Goal: Task Accomplishment & Management: Use online tool/utility

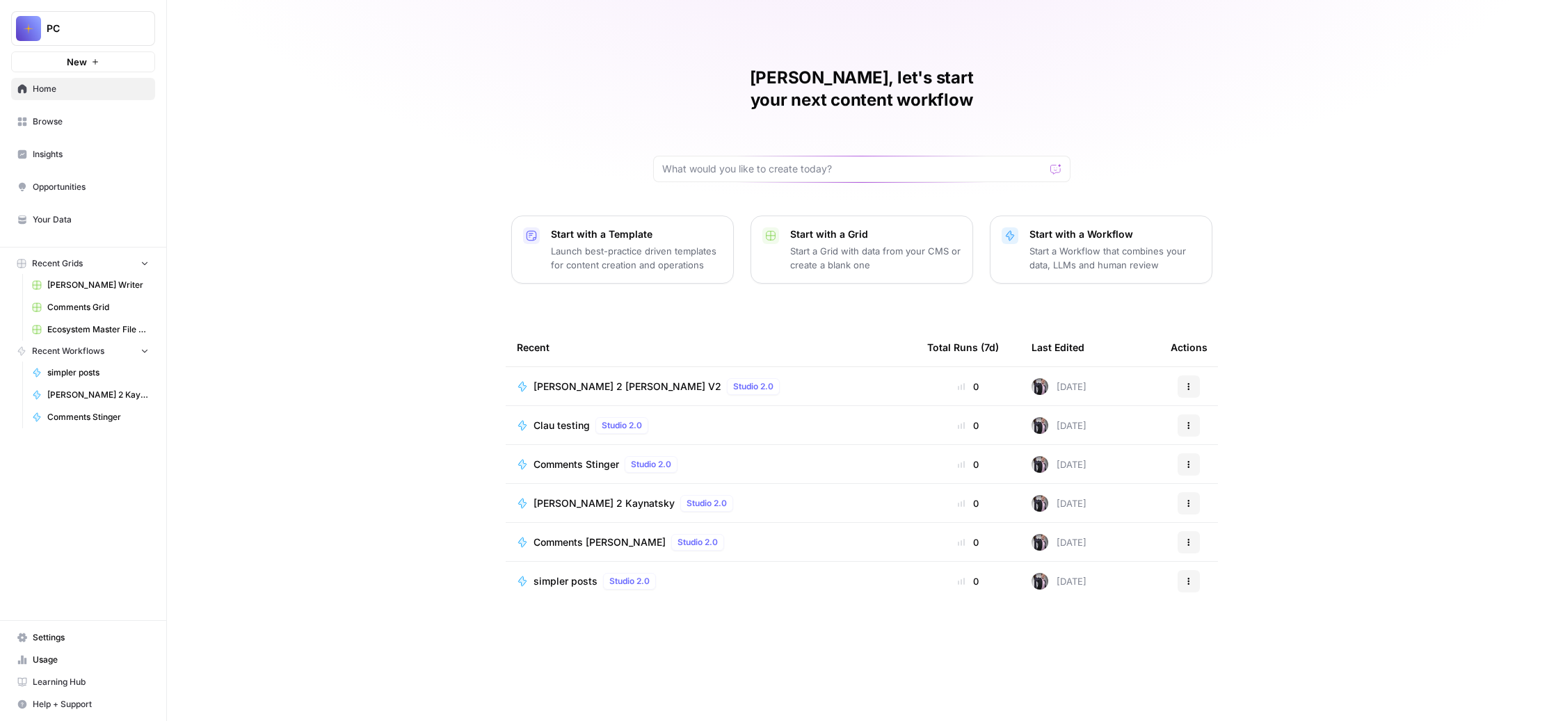
scroll to position [134, 0]
click at [149, 128] on span "Browse" at bounding box center [91, 121] width 116 height 13
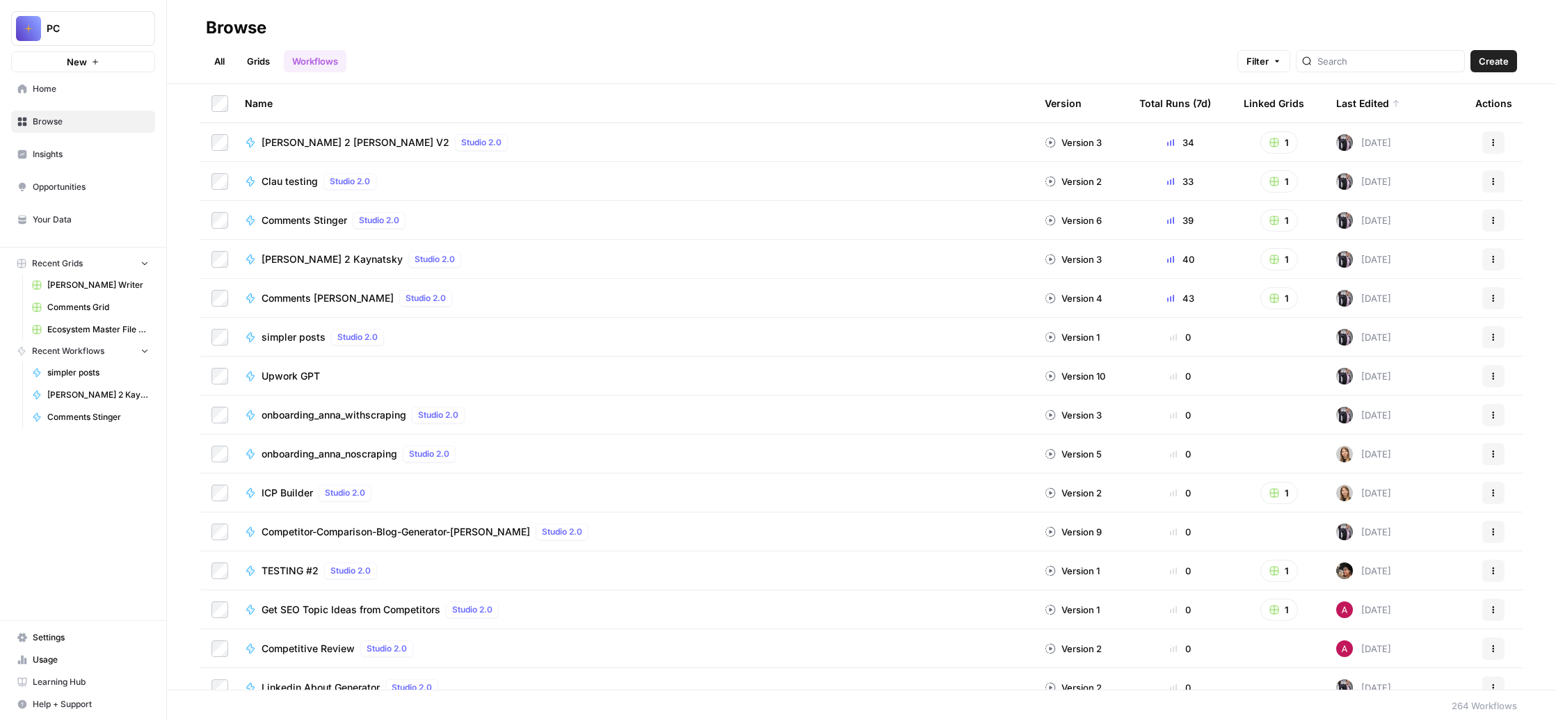
click at [1172, 120] on div "Total Runs (7d)" at bounding box center [1175, 103] width 72 height 38
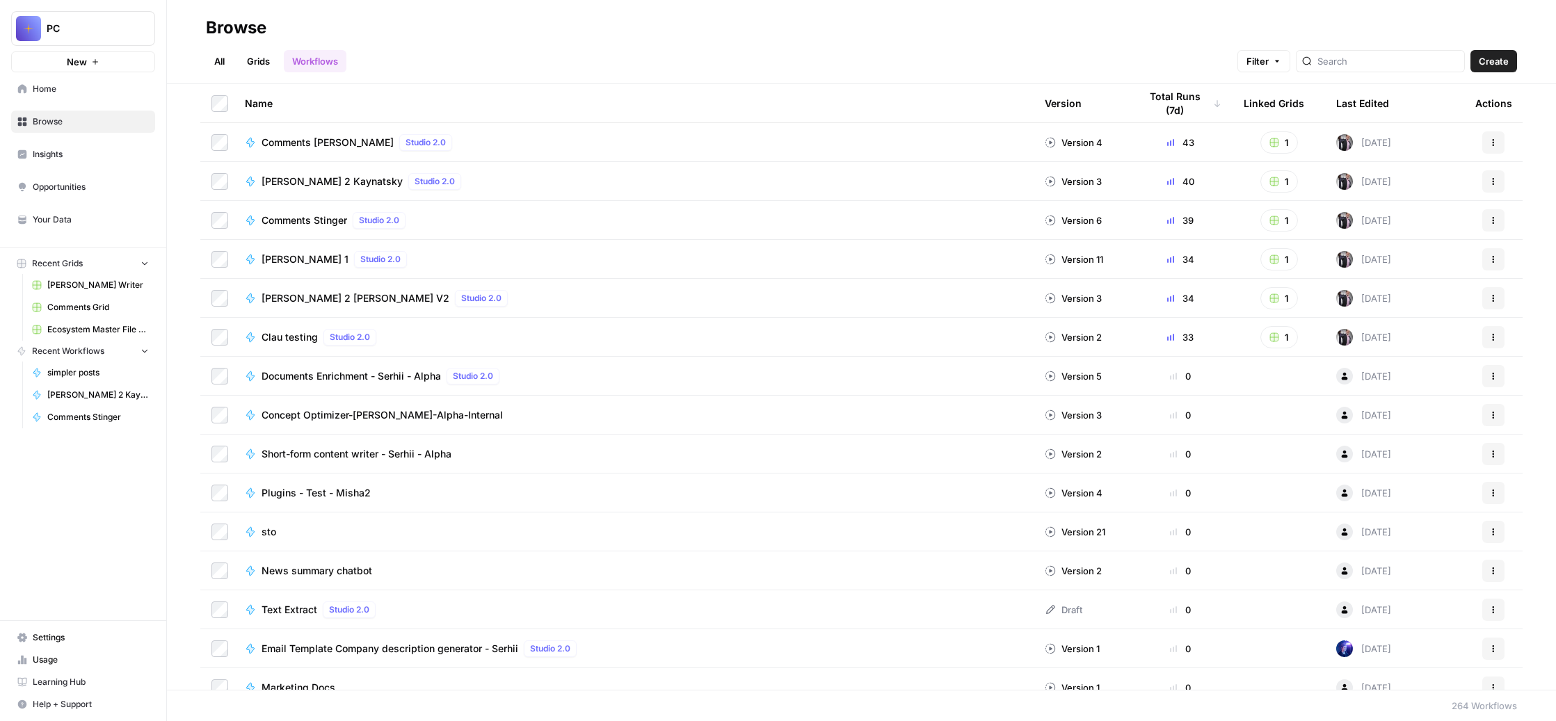
click at [394, 150] on span "Comments [PERSON_NAME]" at bounding box center [328, 143] width 132 height 14
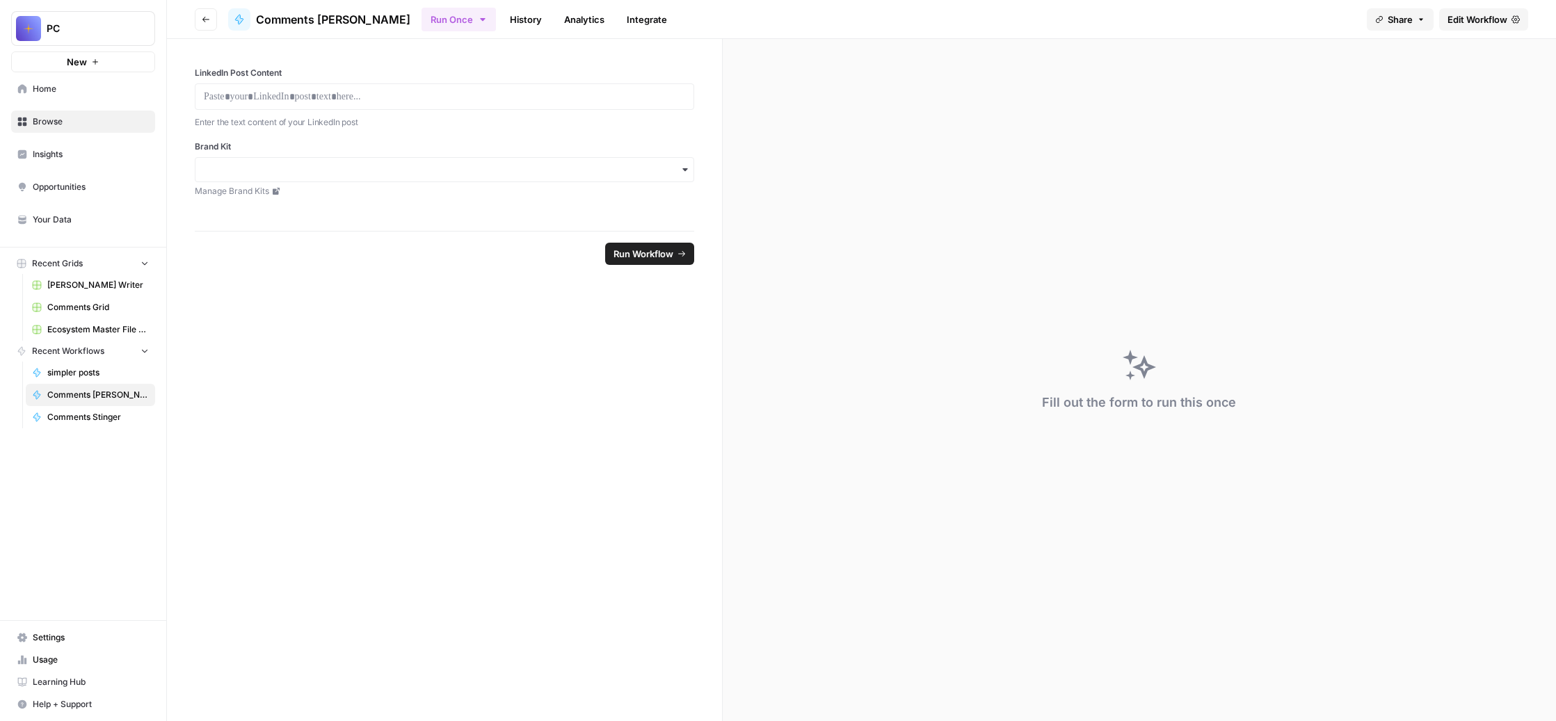
click at [1448, 26] on span "Edit Workflow" at bounding box center [1478, 20] width 60 height 14
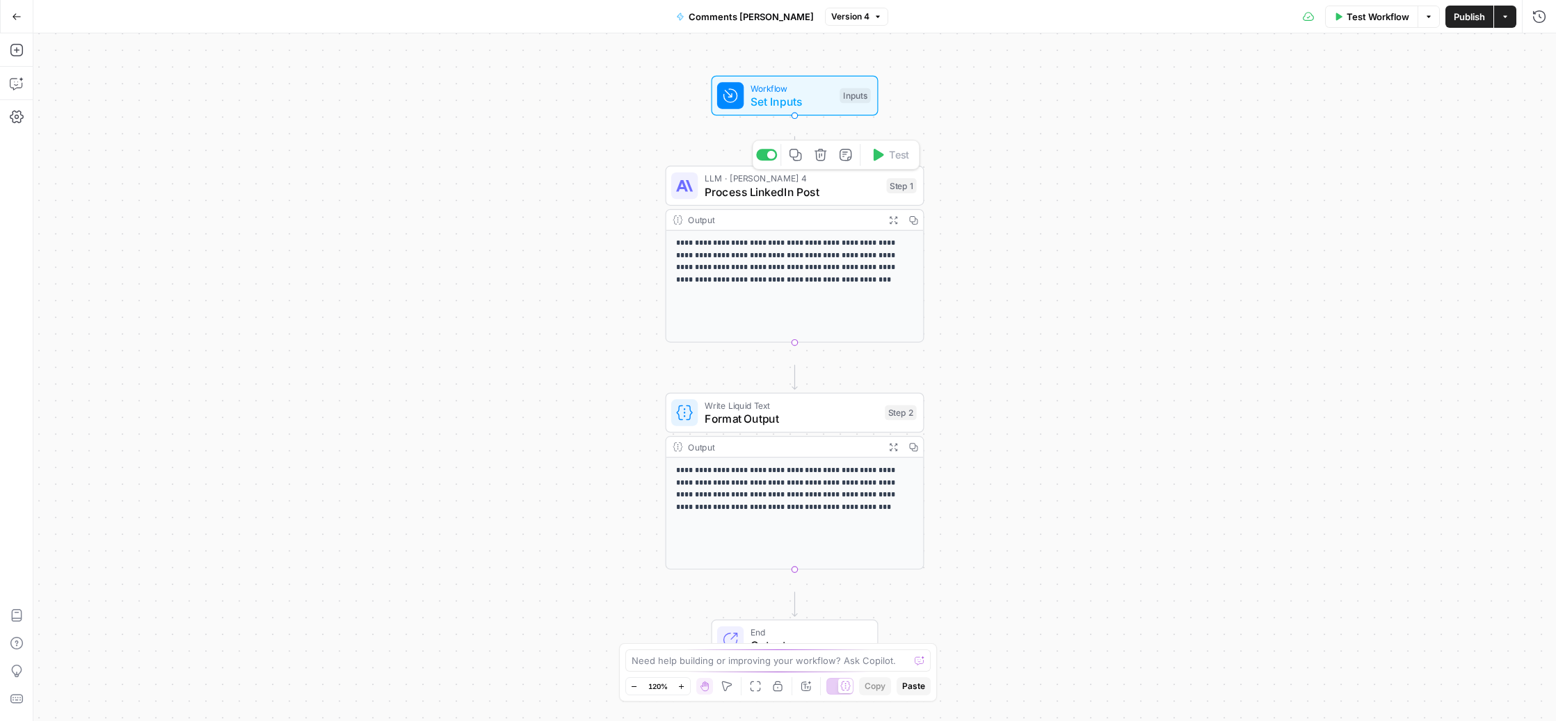
click at [805, 200] on span "Process LinkedIn Post" at bounding box center [792, 192] width 175 height 17
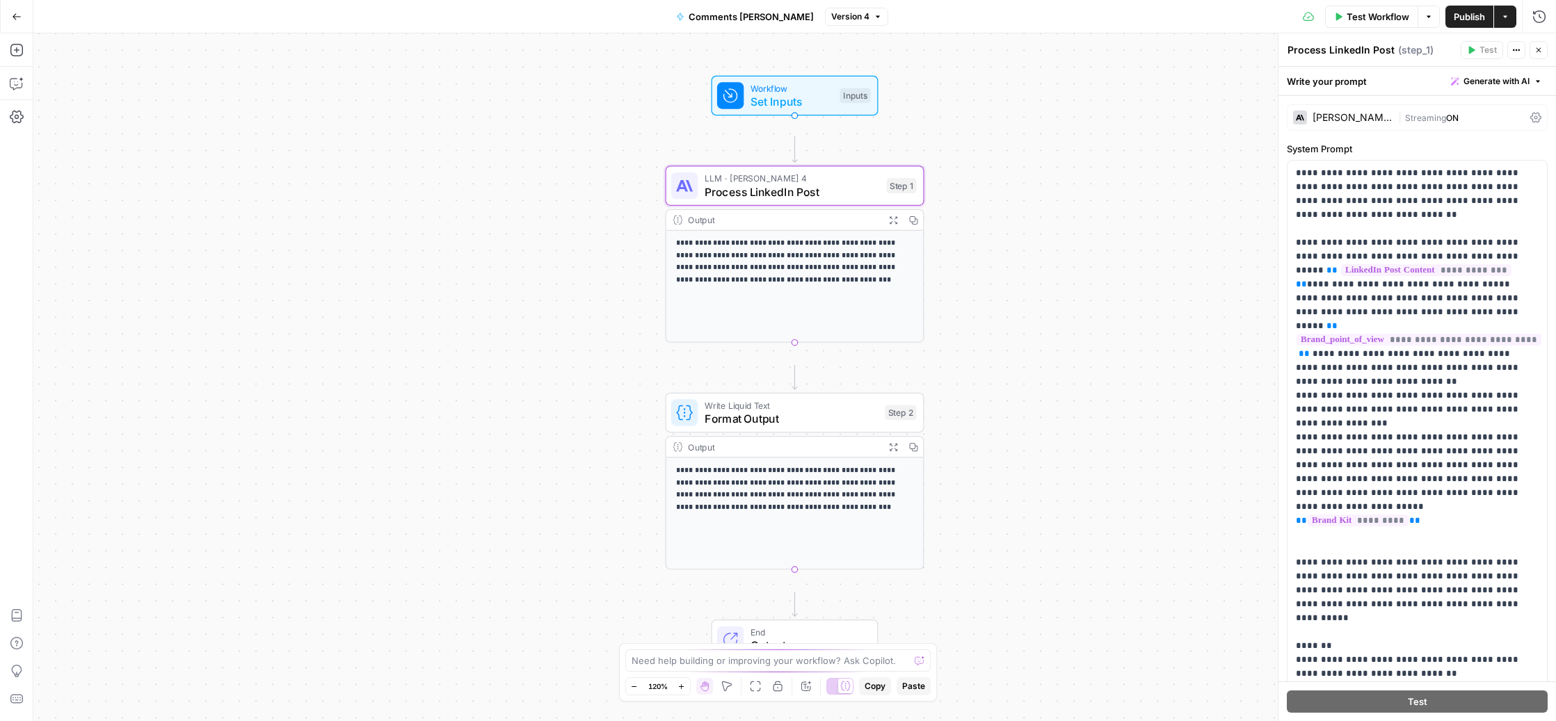
click at [1457, 125] on div "| Streaming ON" at bounding box center [1461, 117] width 127 height 13
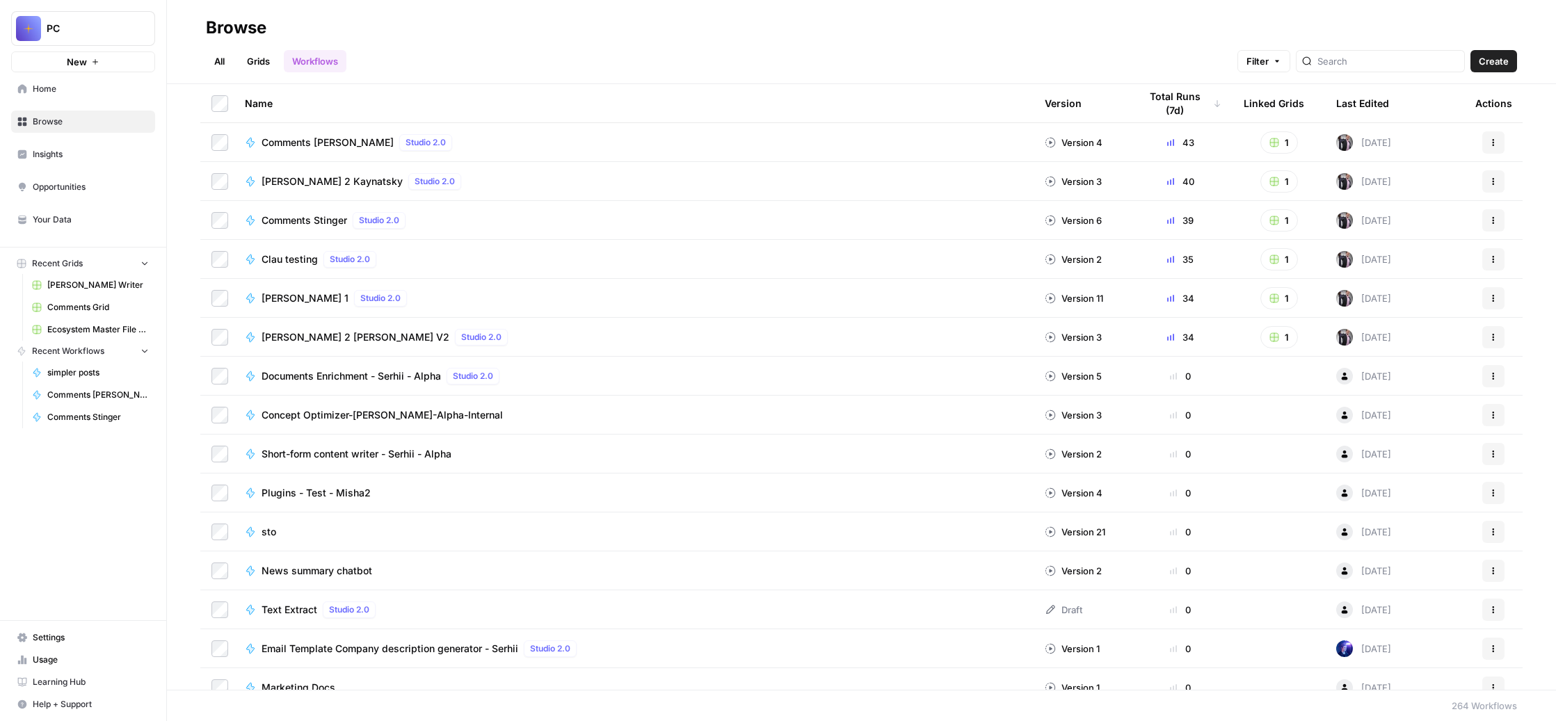
click at [461, 190] on div "Studio 2.0" at bounding box center [434, 181] width 53 height 17
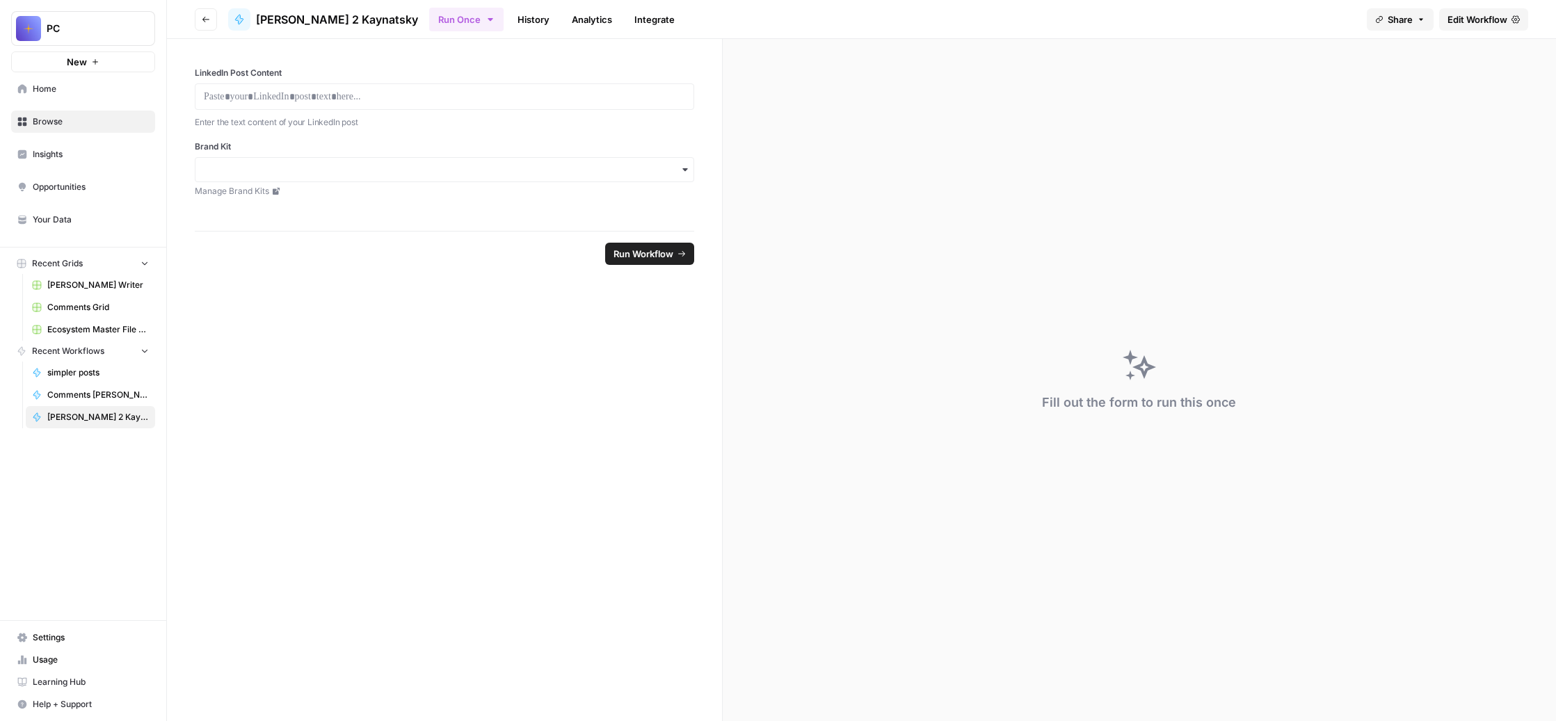
click at [1461, 22] on span "Edit Workflow" at bounding box center [1478, 20] width 60 height 14
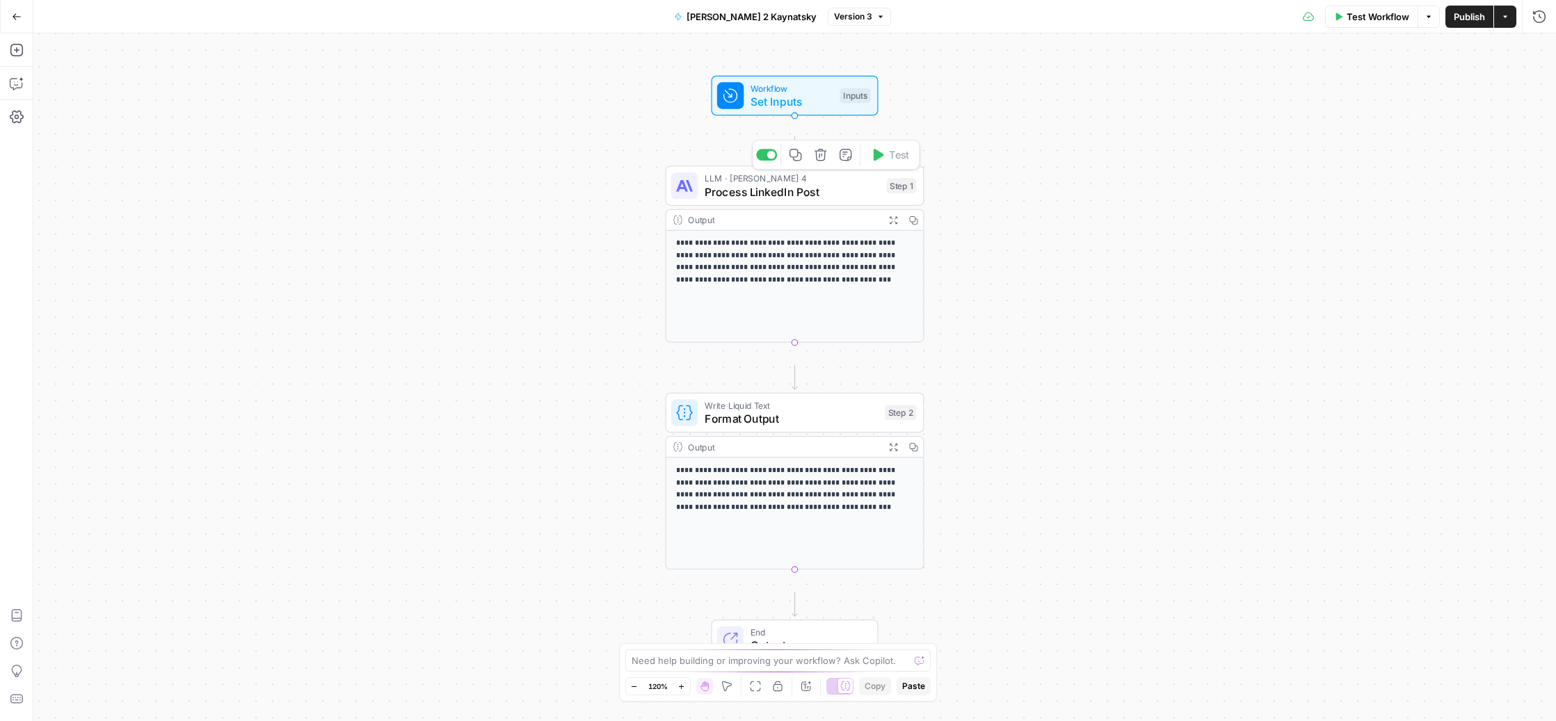
click at [807, 200] on span "Process LinkedIn Post" at bounding box center [792, 192] width 175 height 17
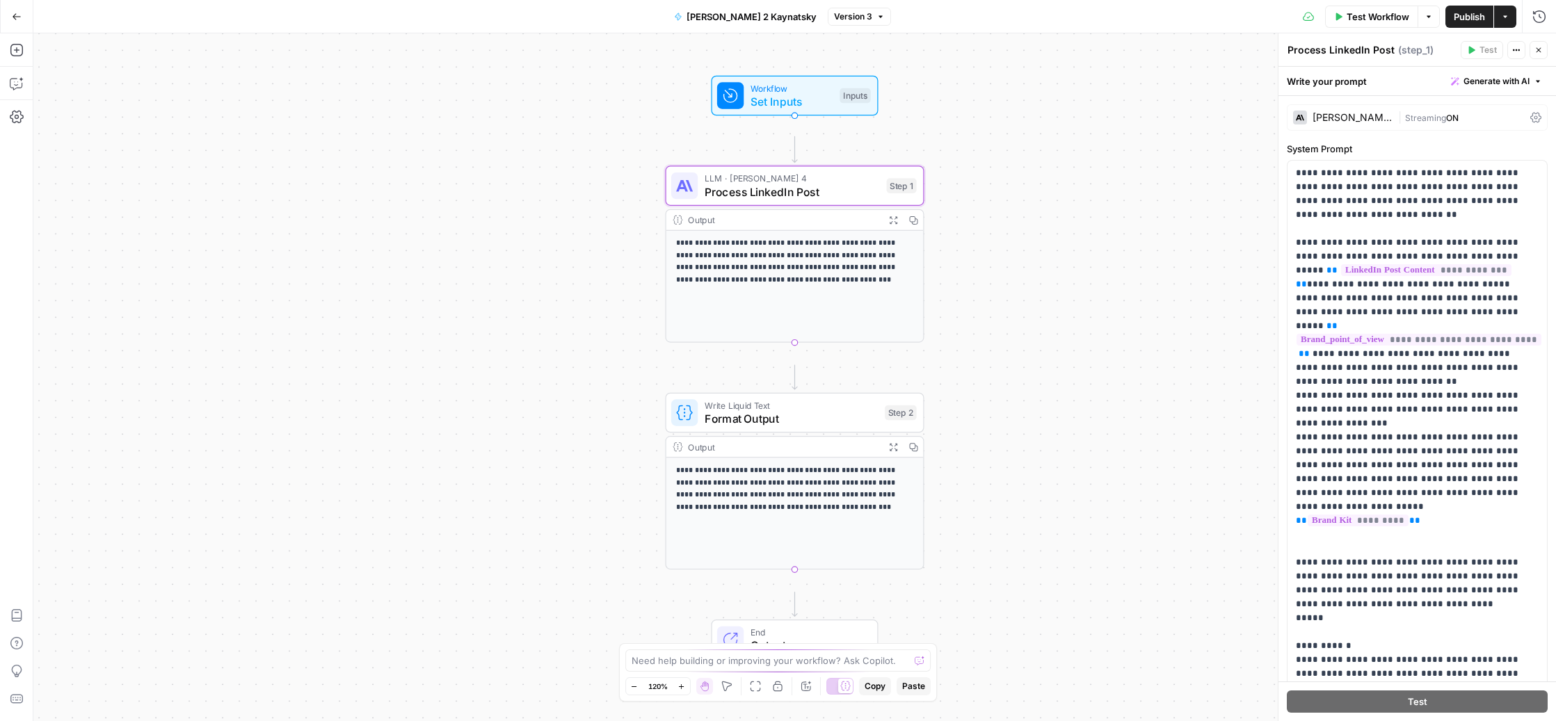
click at [1373, 122] on div "[PERSON_NAME] 4" at bounding box center [1353, 118] width 80 height 10
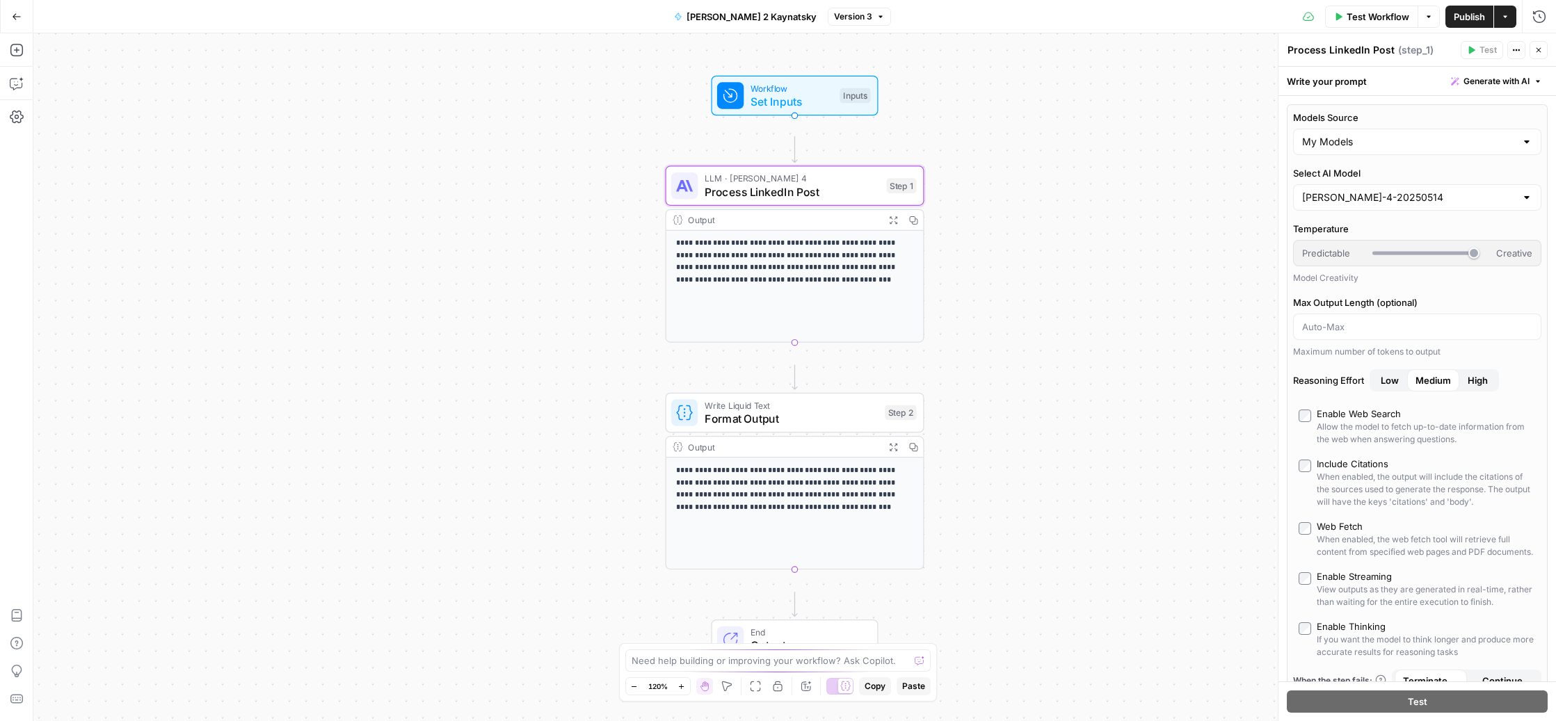
click at [1110, 189] on div "**********" at bounding box center [794, 377] width 1523 height 688
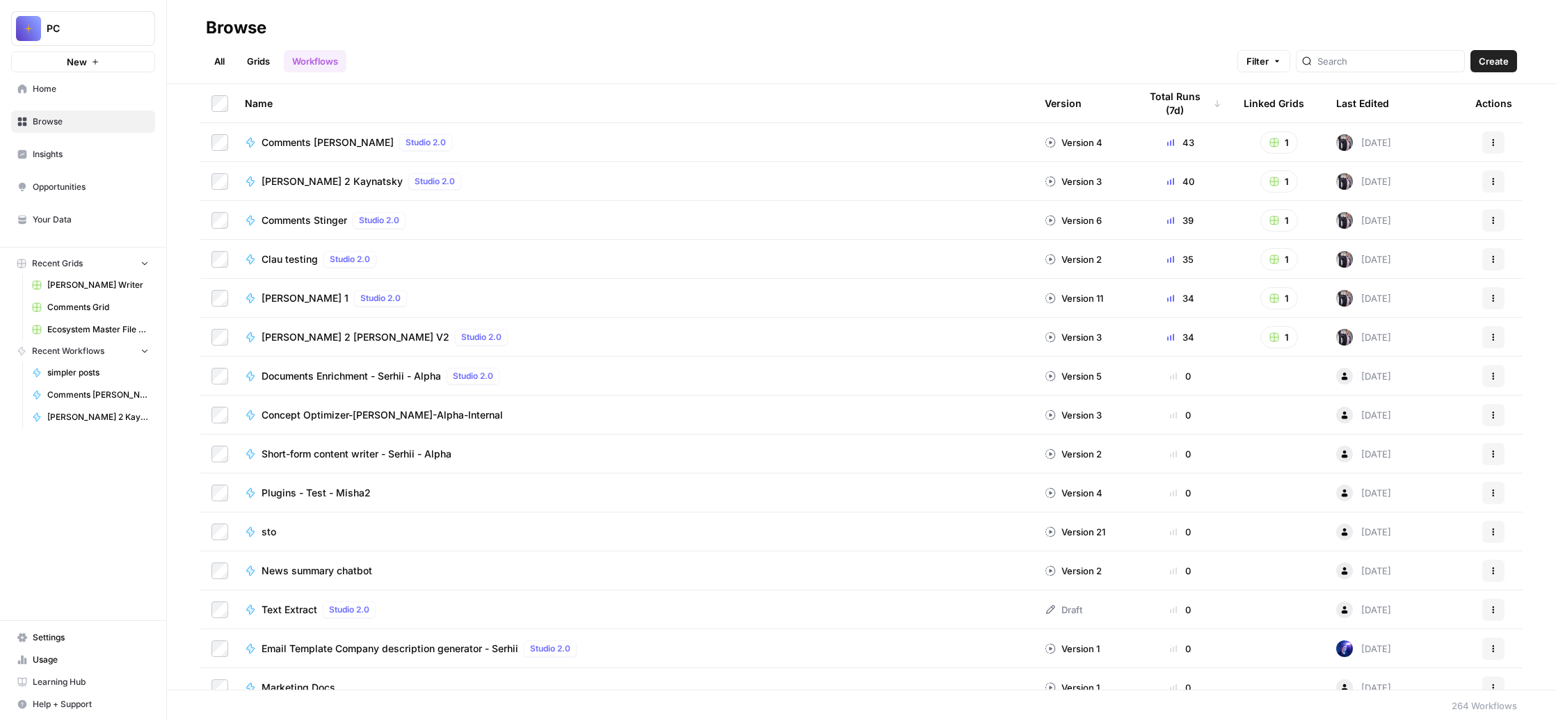
click at [347, 227] on span "Comments Stinger" at bounding box center [305, 221] width 86 height 14
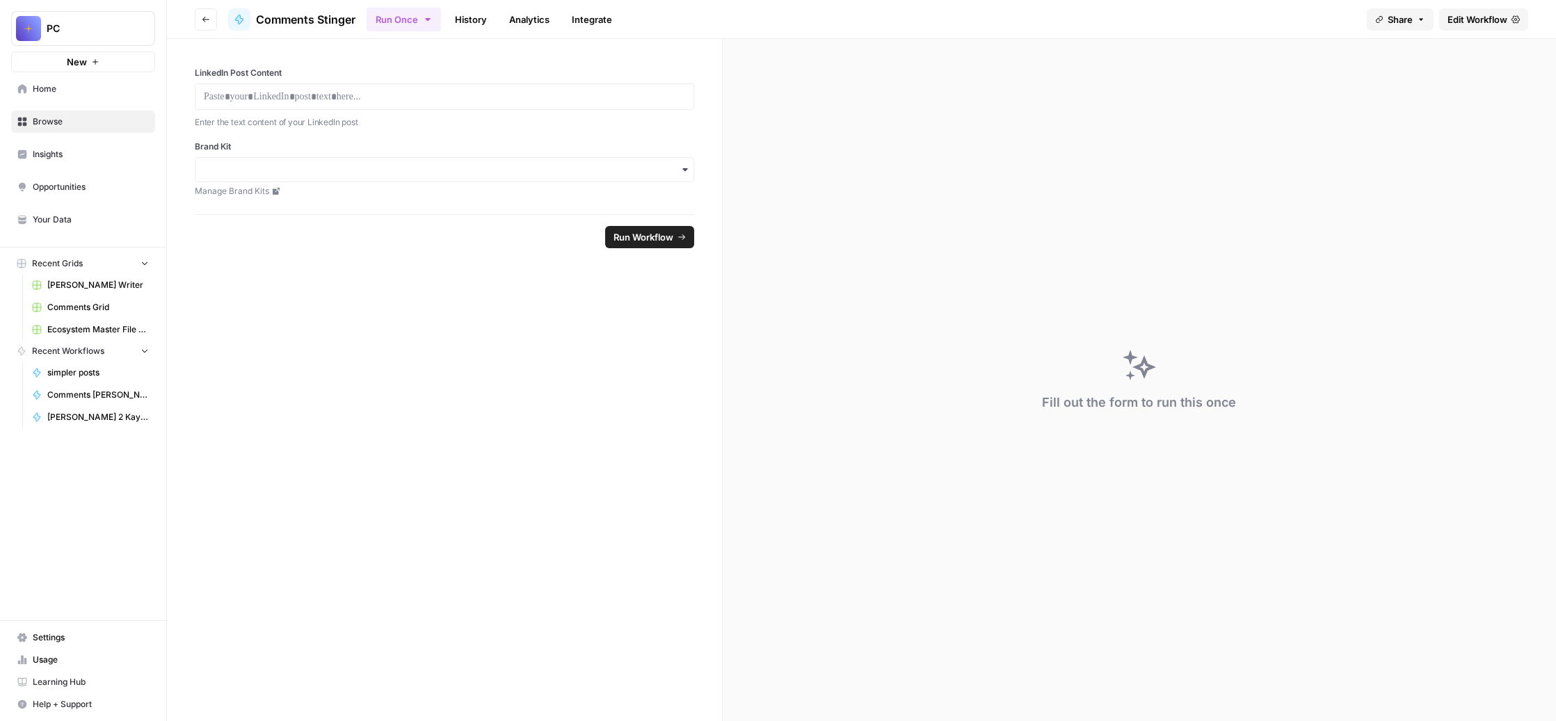
click at [1448, 26] on span "Edit Workflow" at bounding box center [1478, 20] width 60 height 14
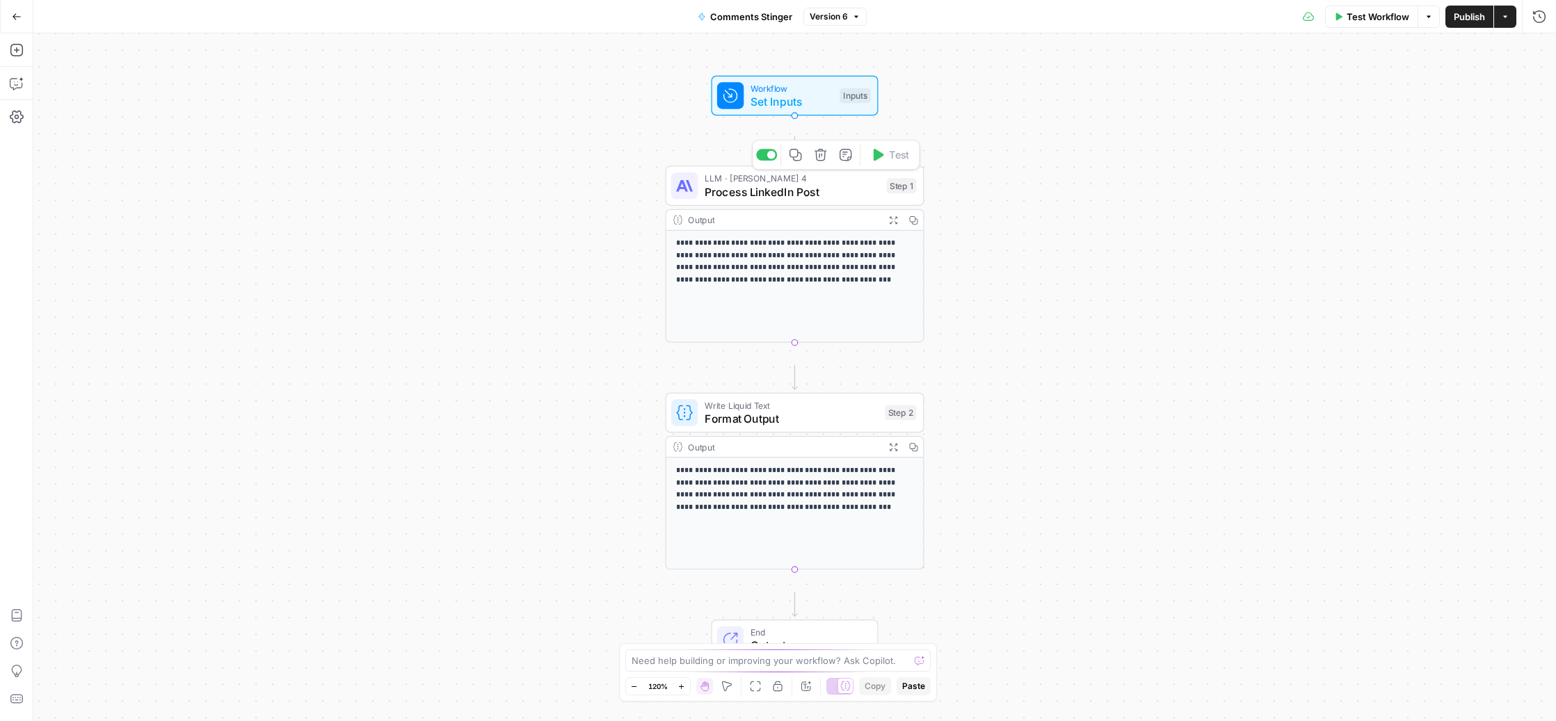
click at [802, 200] on span "Process LinkedIn Post" at bounding box center [792, 192] width 175 height 17
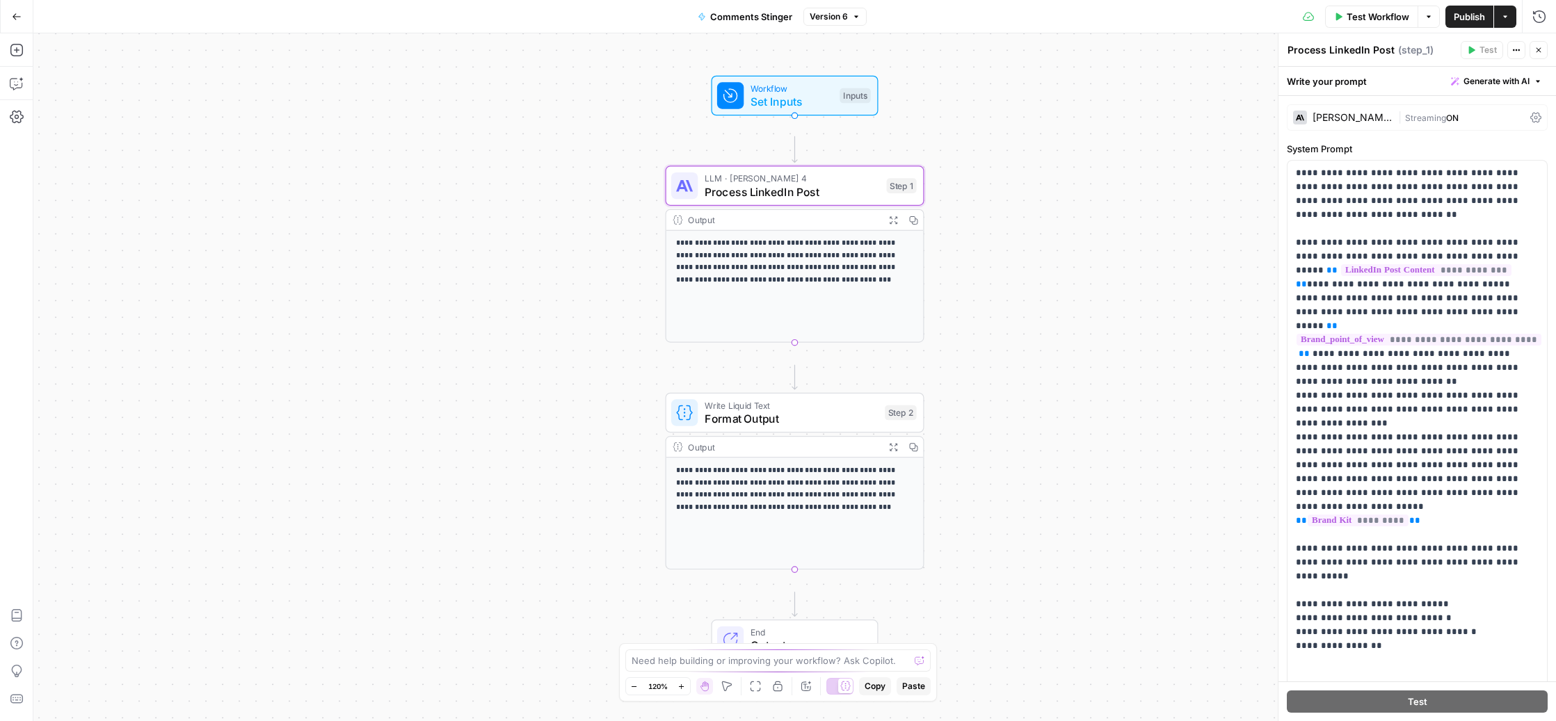
click at [1383, 122] on div "[PERSON_NAME] 4" at bounding box center [1353, 118] width 80 height 10
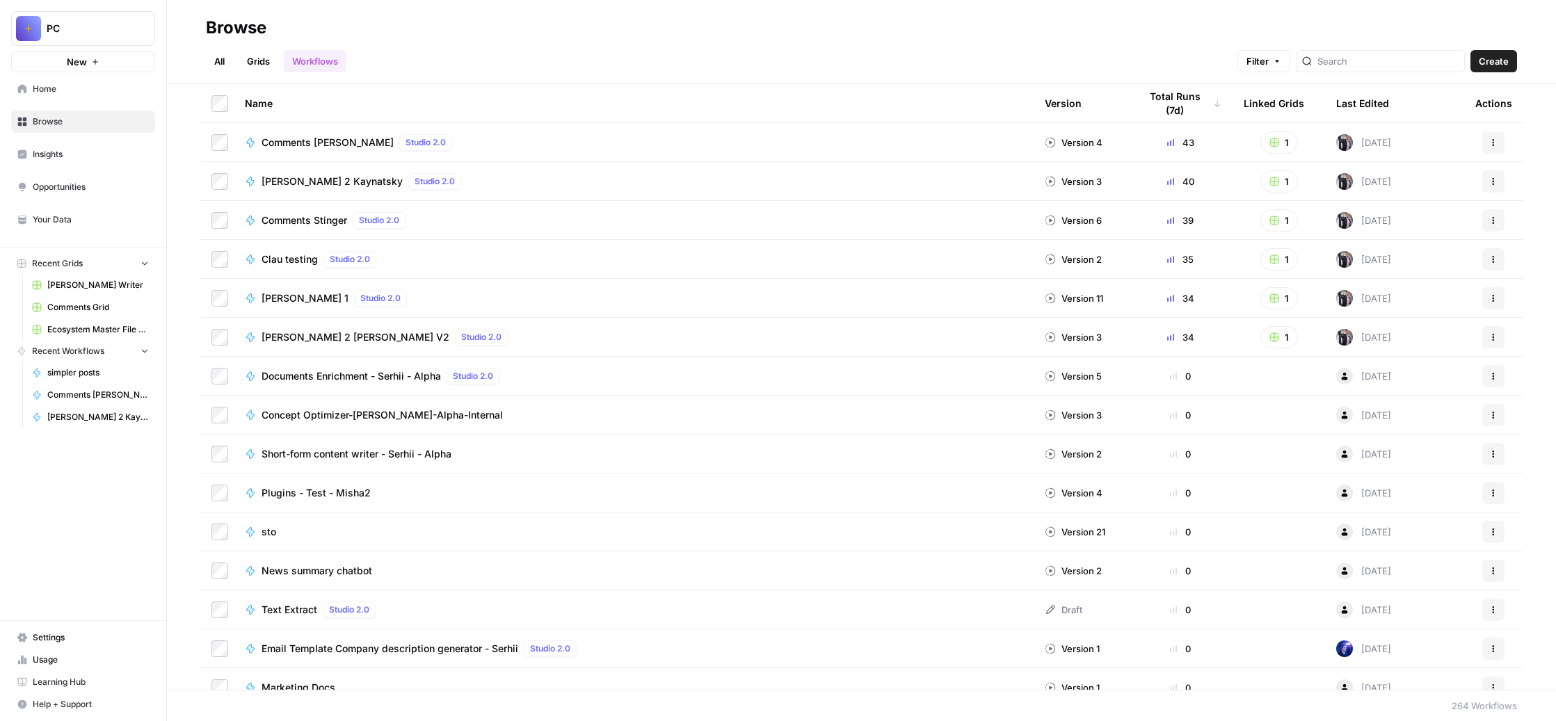
click at [318, 266] on span "Clau testing" at bounding box center [290, 259] width 56 height 14
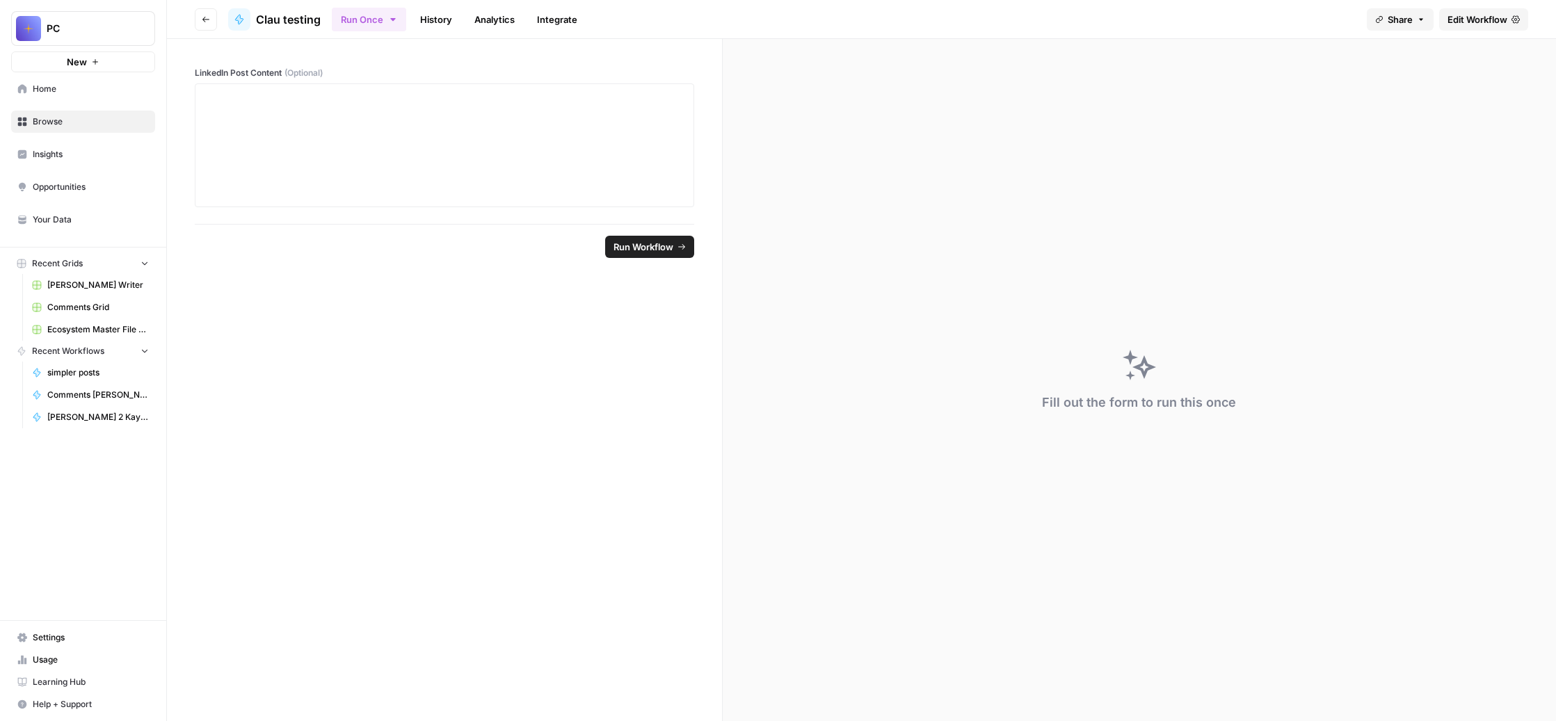
click at [1448, 26] on span "Edit Workflow" at bounding box center [1478, 20] width 60 height 14
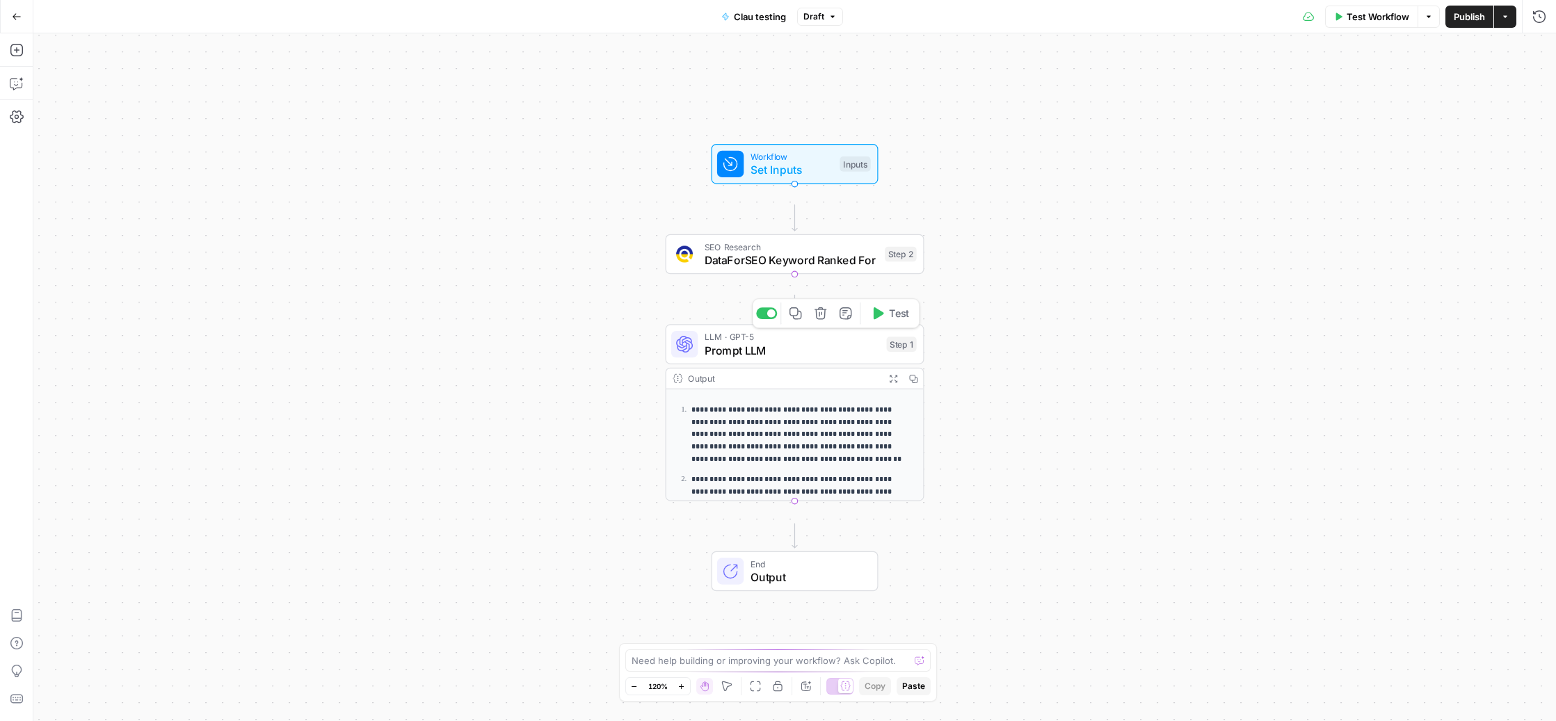
click at [795, 355] on span "Prompt LLM" at bounding box center [792, 350] width 175 height 17
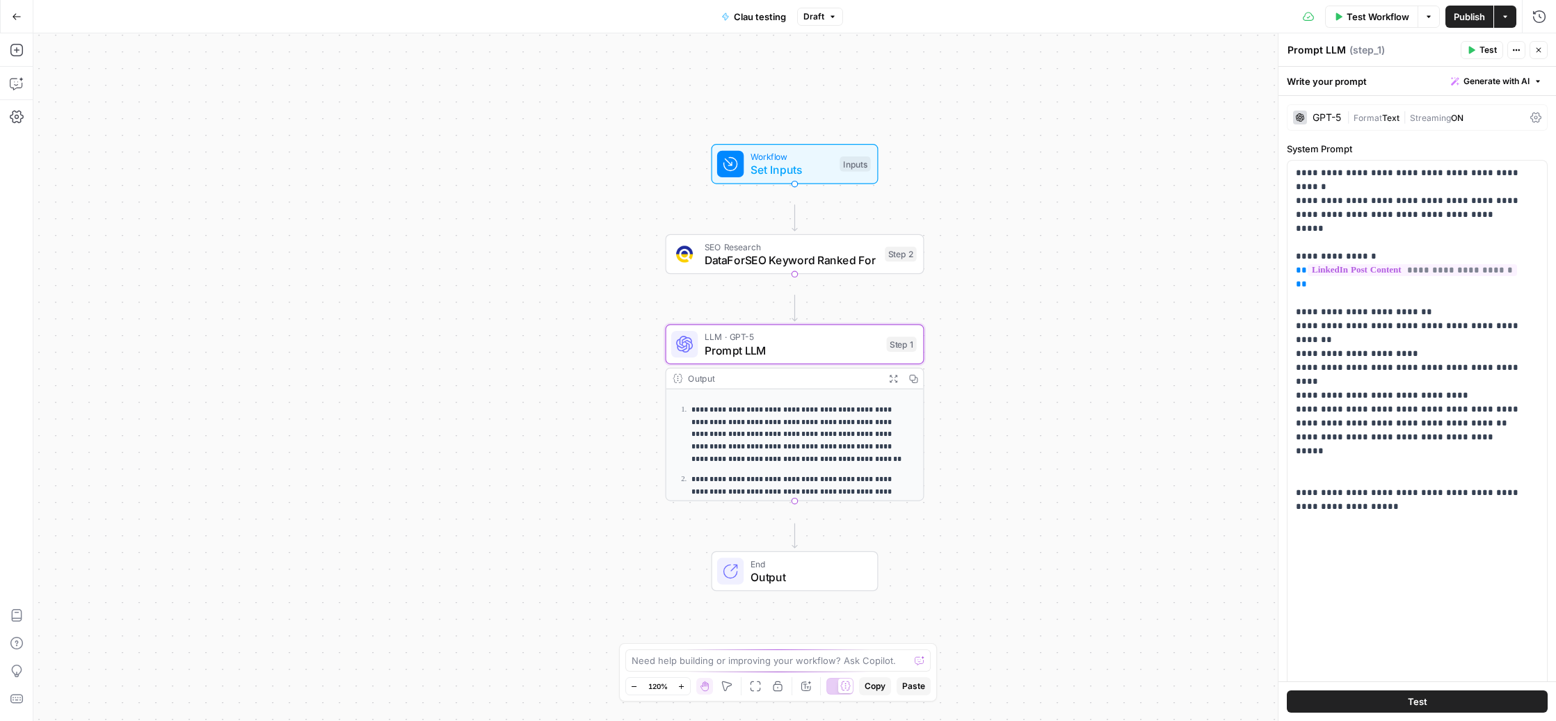
click at [1382, 123] on span "Format" at bounding box center [1368, 118] width 29 height 10
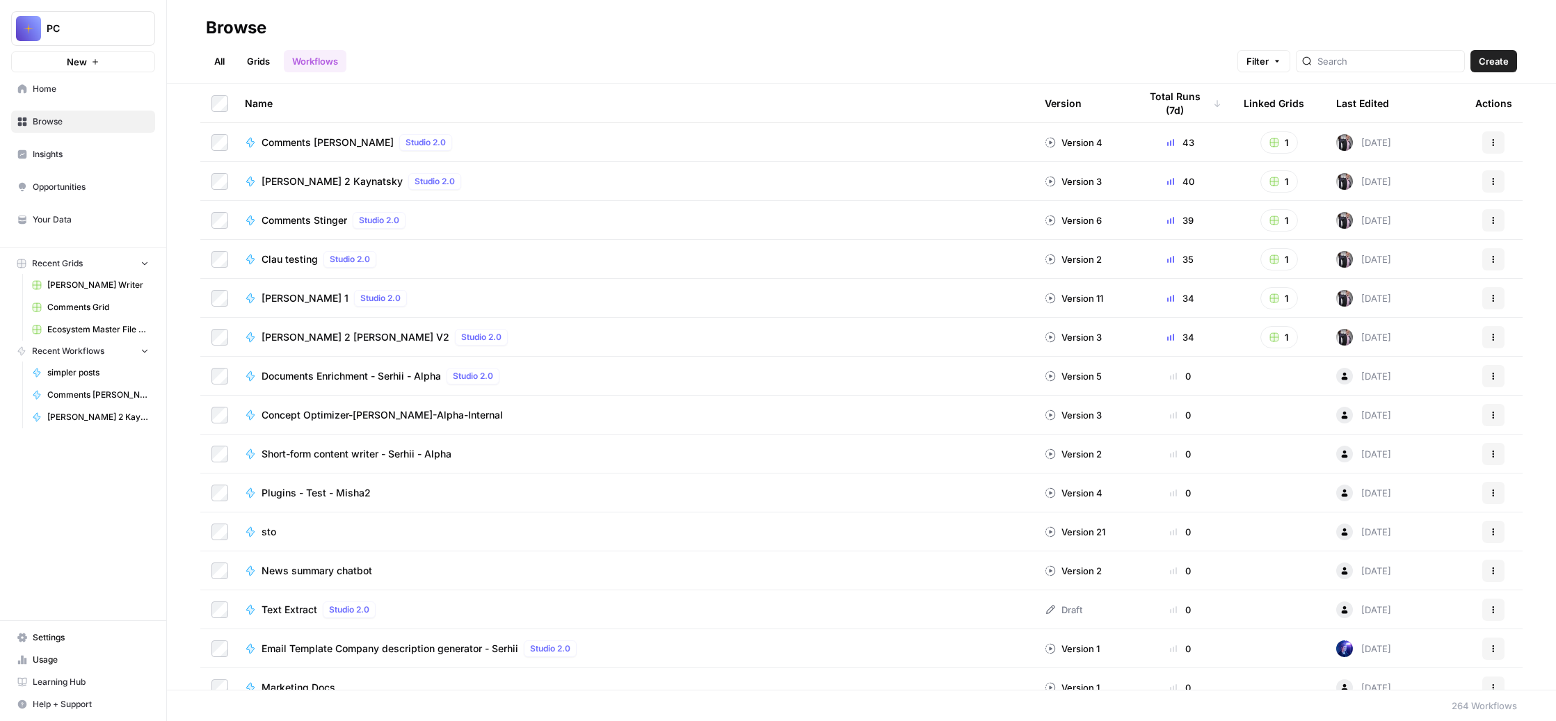
click at [348, 305] on span "[PERSON_NAME] 1" at bounding box center [305, 298] width 87 height 14
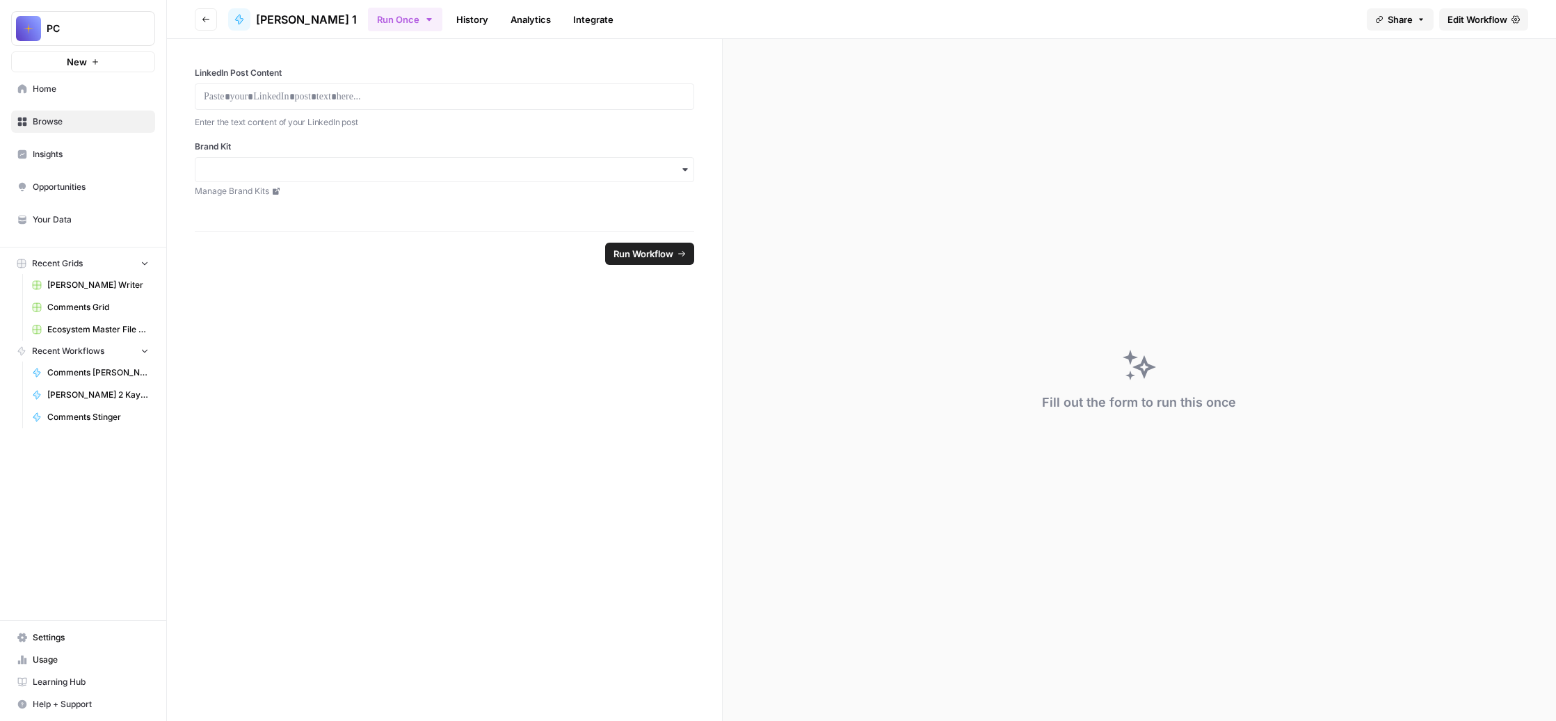
click at [1448, 26] on span "Edit Workflow" at bounding box center [1478, 20] width 60 height 14
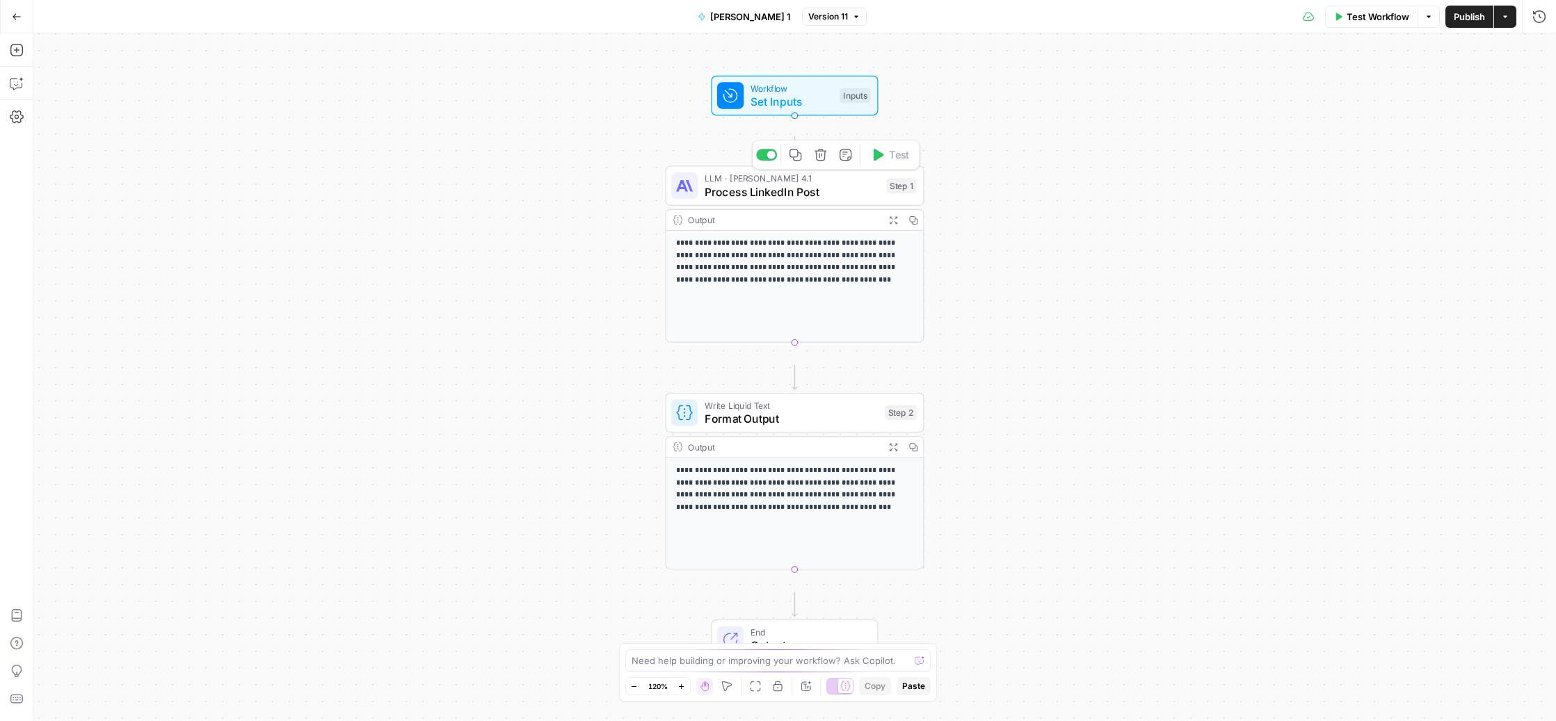
click at [789, 200] on span "Process LinkedIn Post" at bounding box center [792, 192] width 175 height 17
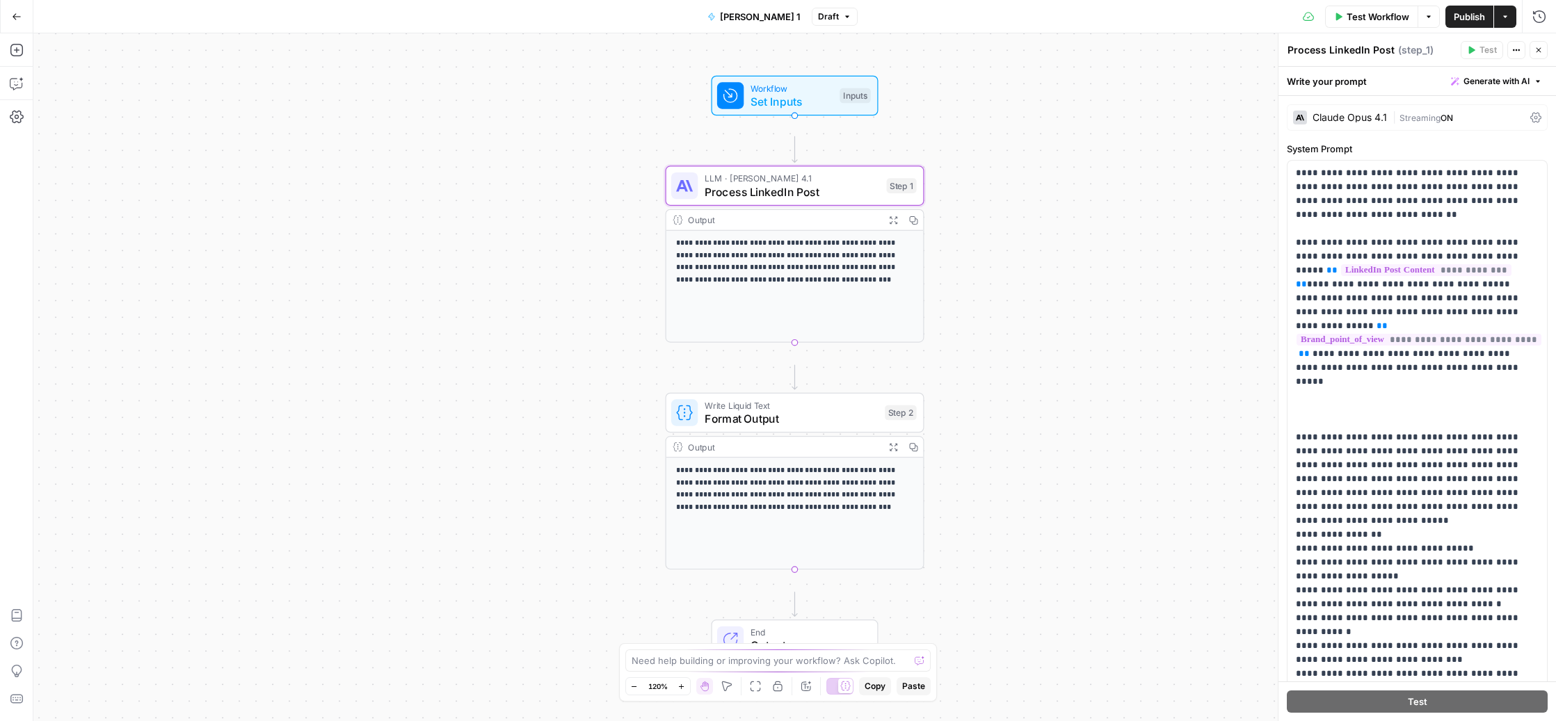
click at [1384, 122] on div "Claude Opus 4.1" at bounding box center [1350, 118] width 74 height 10
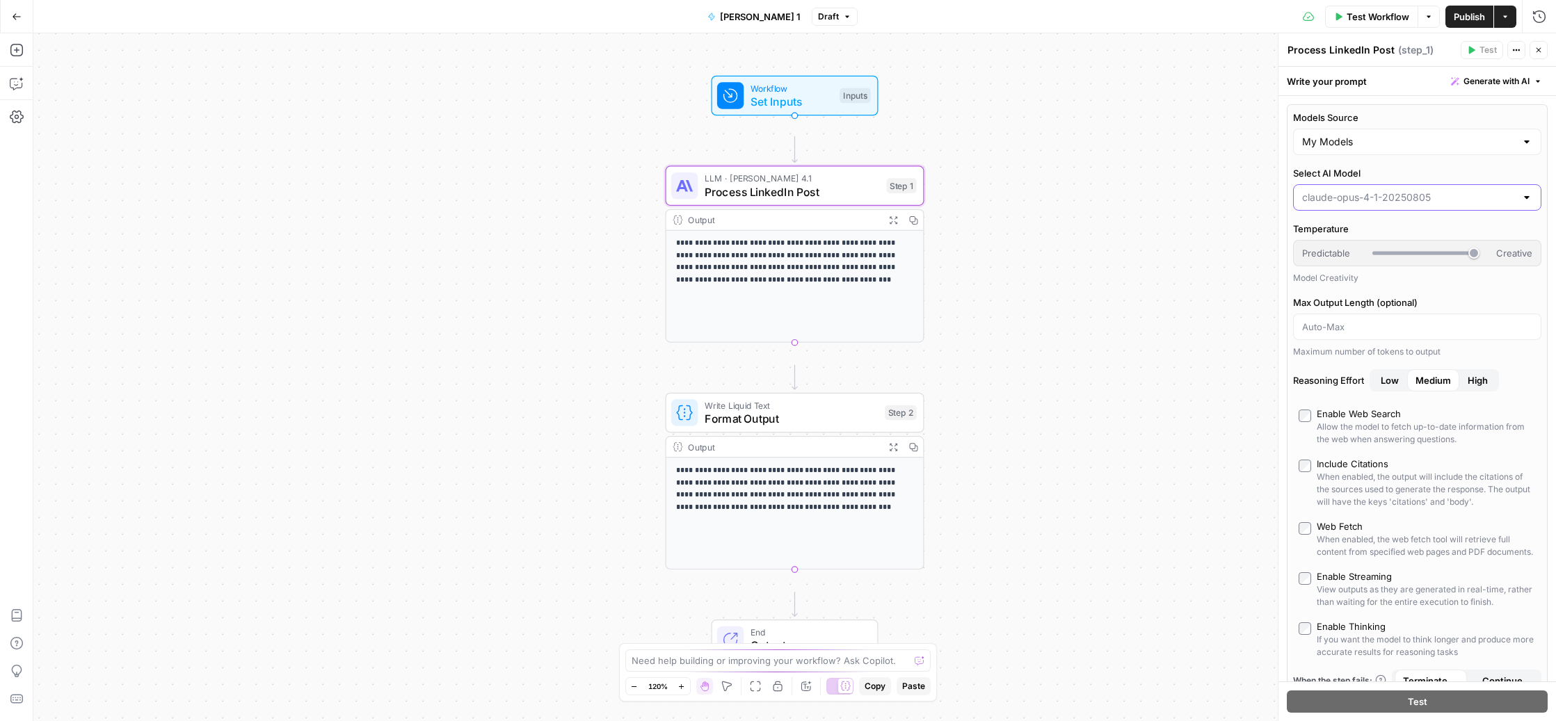
click at [1379, 205] on input "Select AI Model" at bounding box center [1409, 198] width 214 height 14
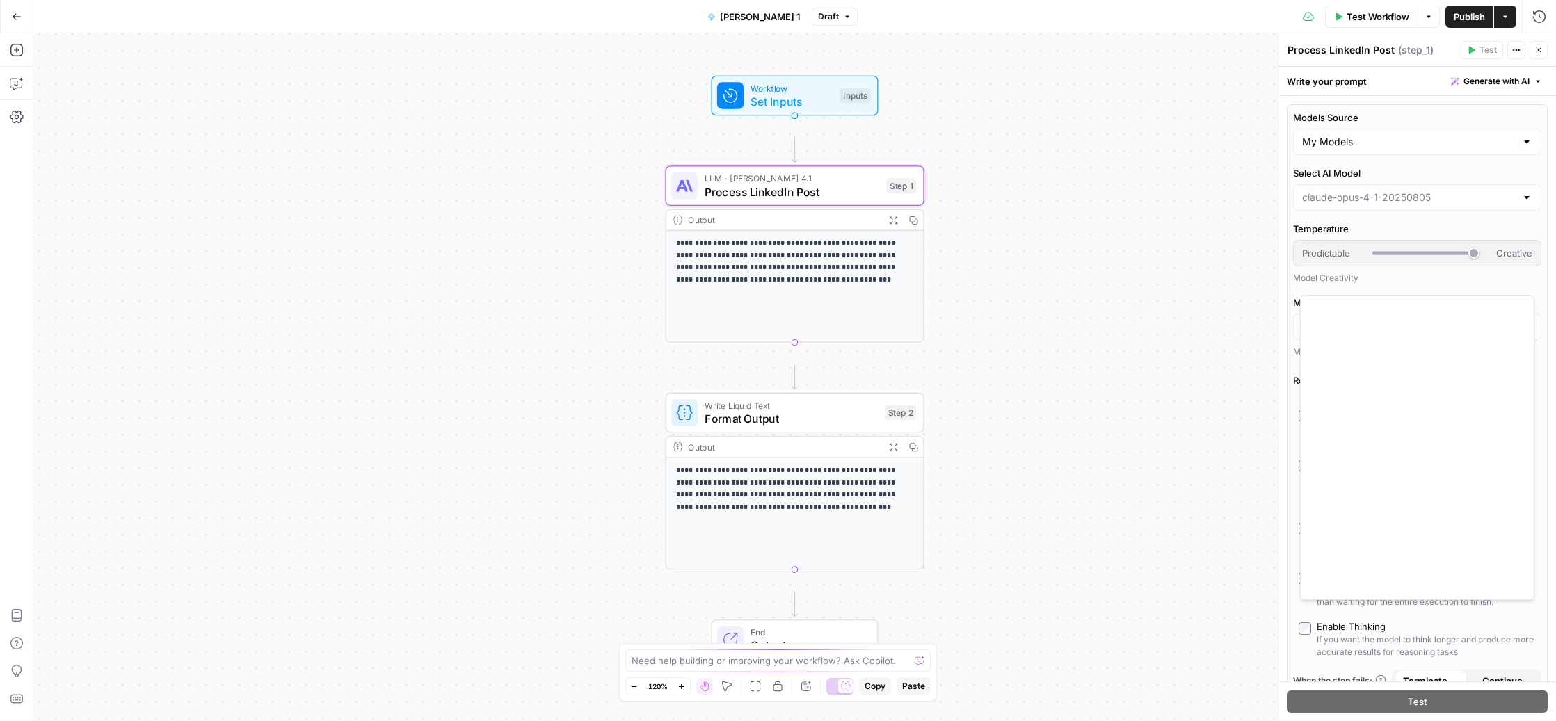
scroll to position [2425, 0]
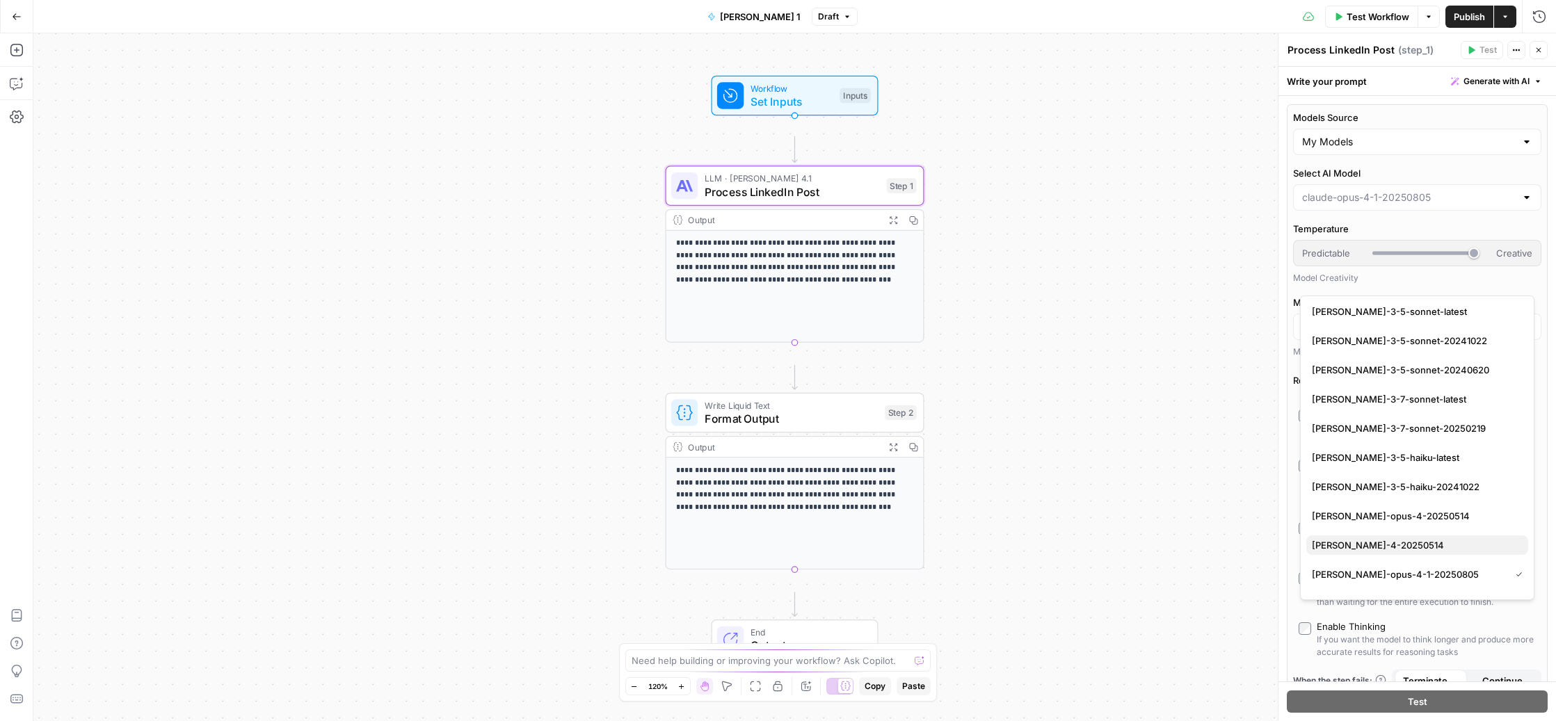
click at [1395, 551] on span "[PERSON_NAME]-4-20250514" at bounding box center [1414, 545] width 205 height 14
type input "[PERSON_NAME]-4-20250514"
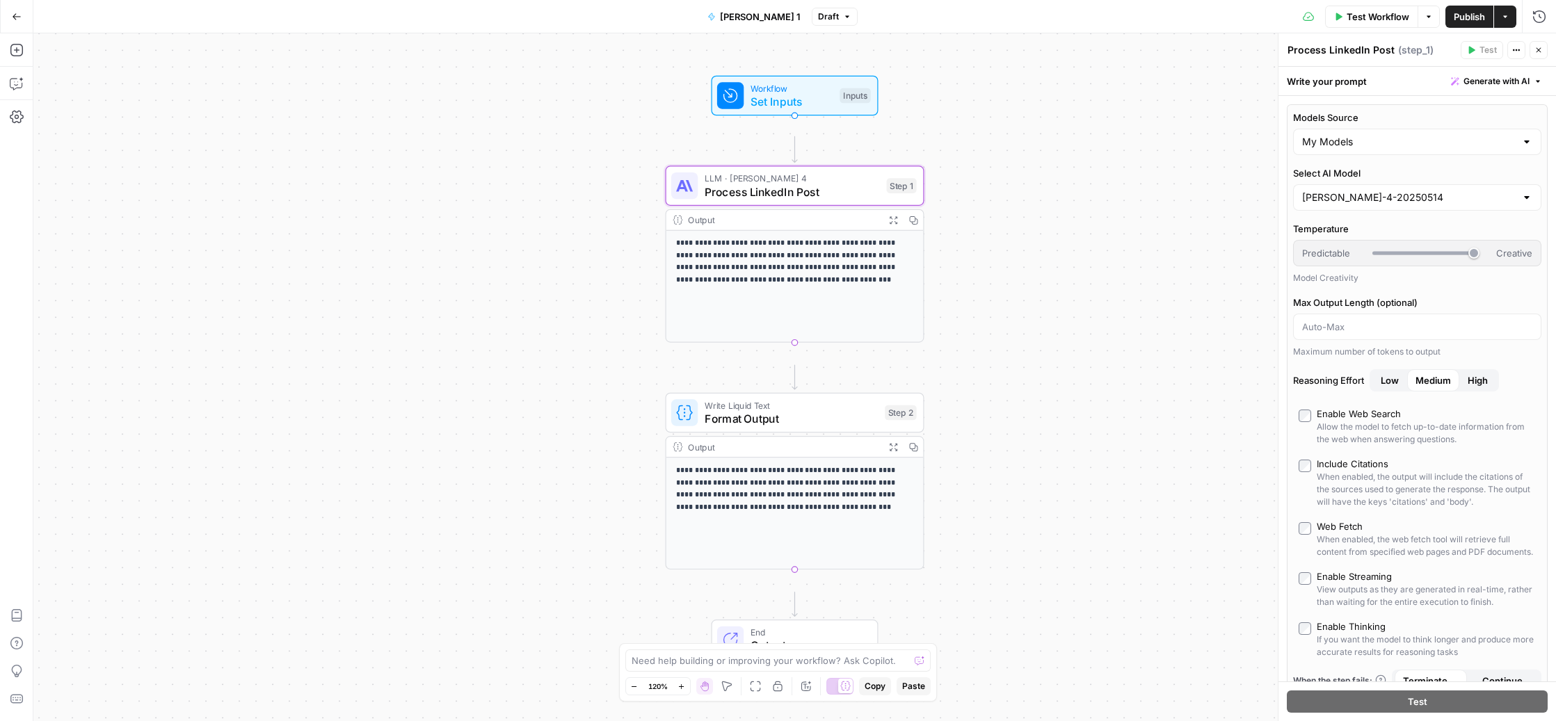
click at [1454, 22] on span "Publish" at bounding box center [1469, 17] width 31 height 14
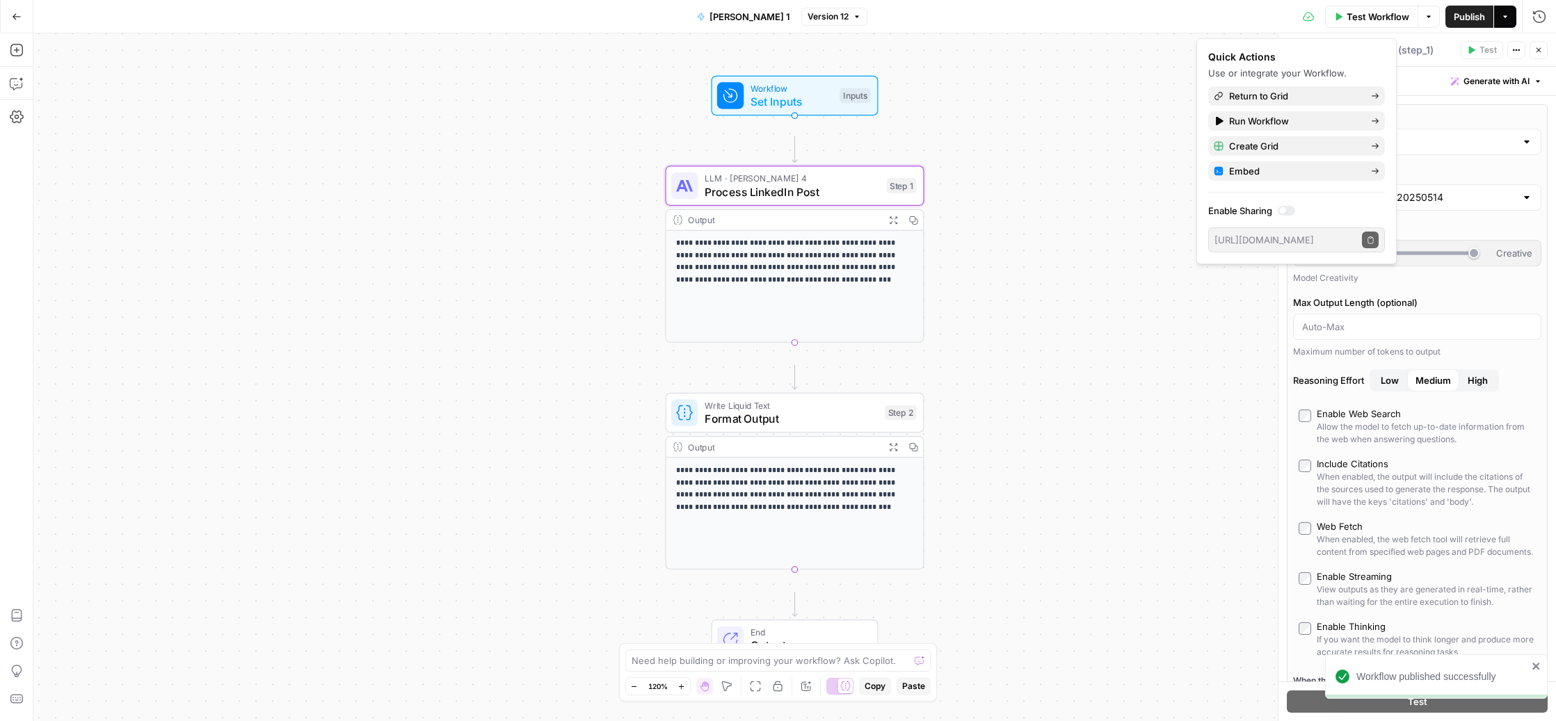
click at [1029, 234] on div "**********" at bounding box center [794, 377] width 1523 height 688
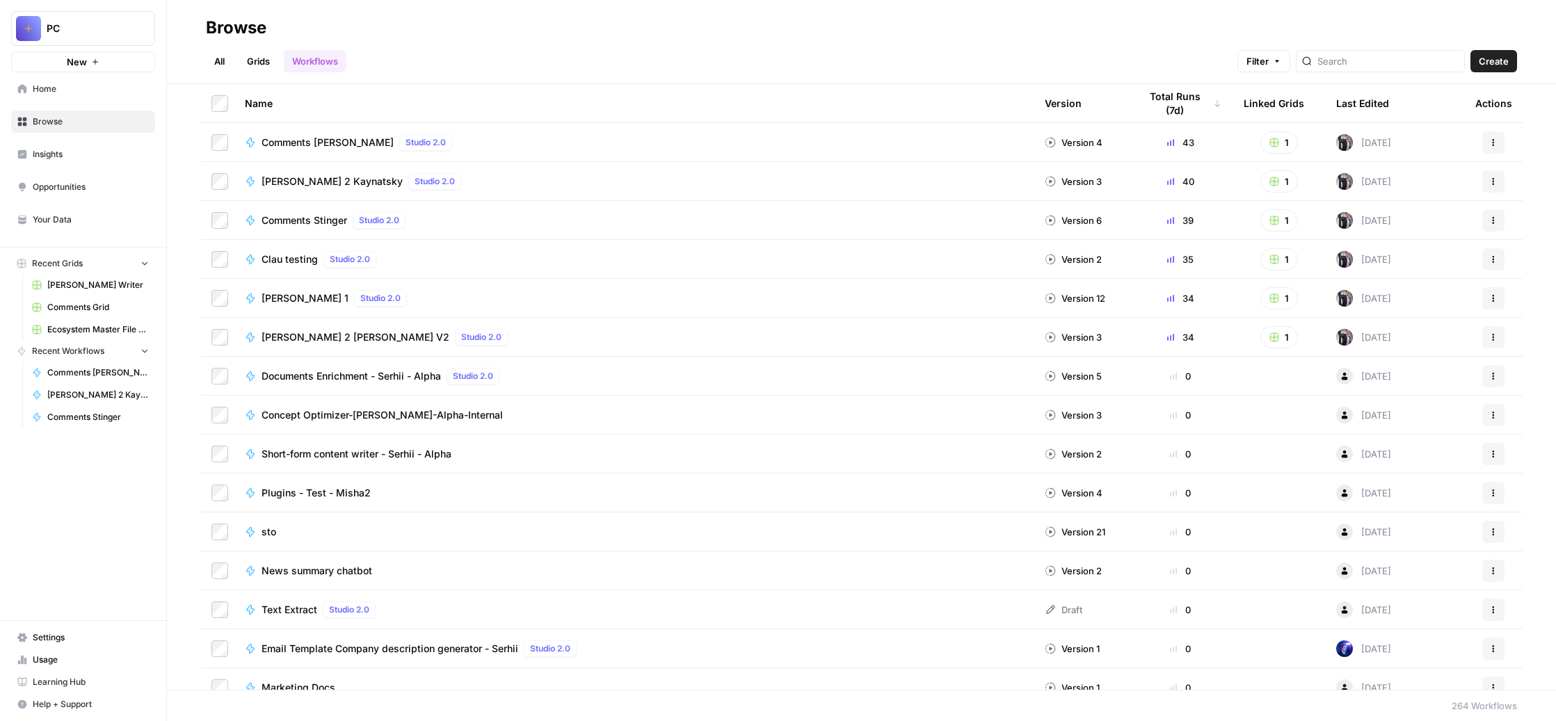
click at [412, 344] on span "[PERSON_NAME] 2 [PERSON_NAME] V2" at bounding box center [356, 337] width 188 height 14
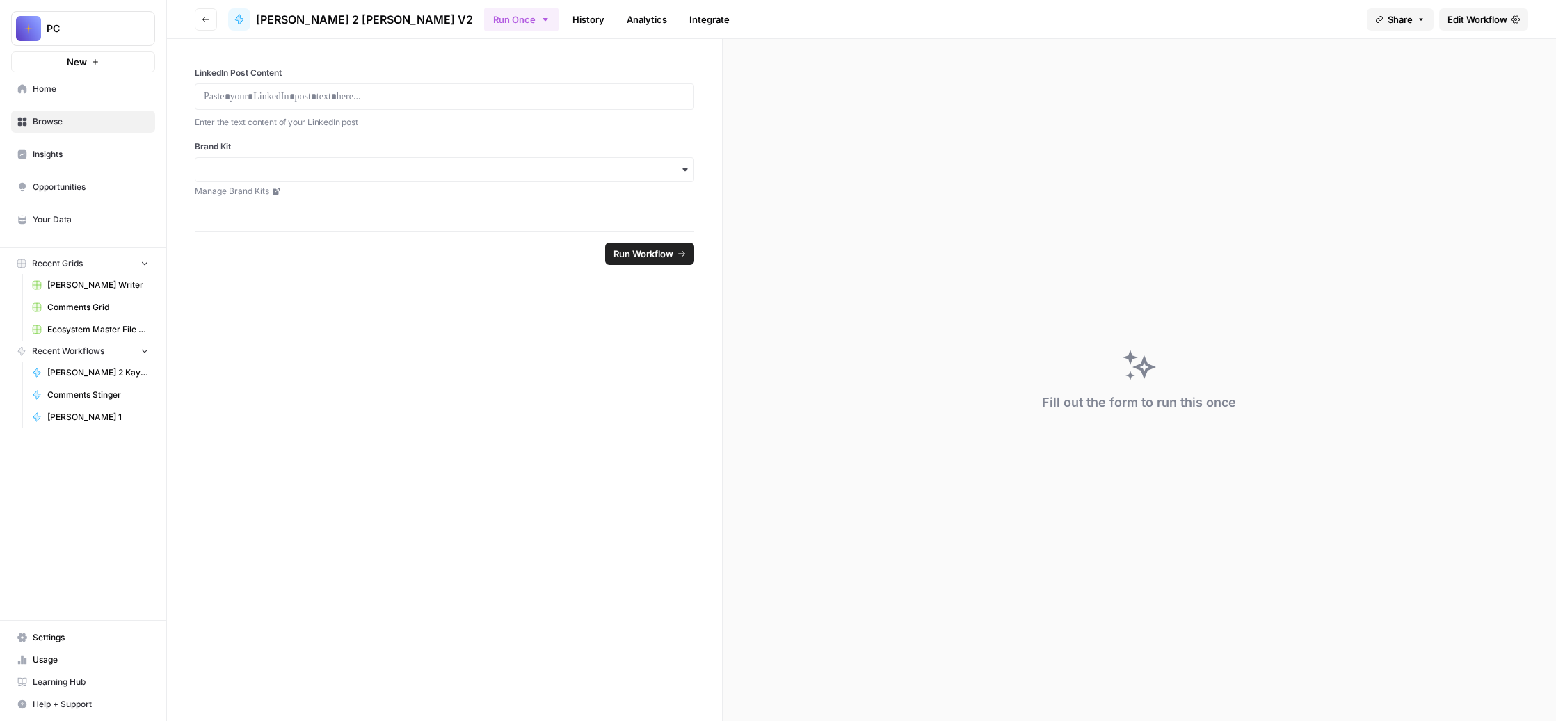
click at [1448, 26] on span "Edit Workflow" at bounding box center [1478, 20] width 60 height 14
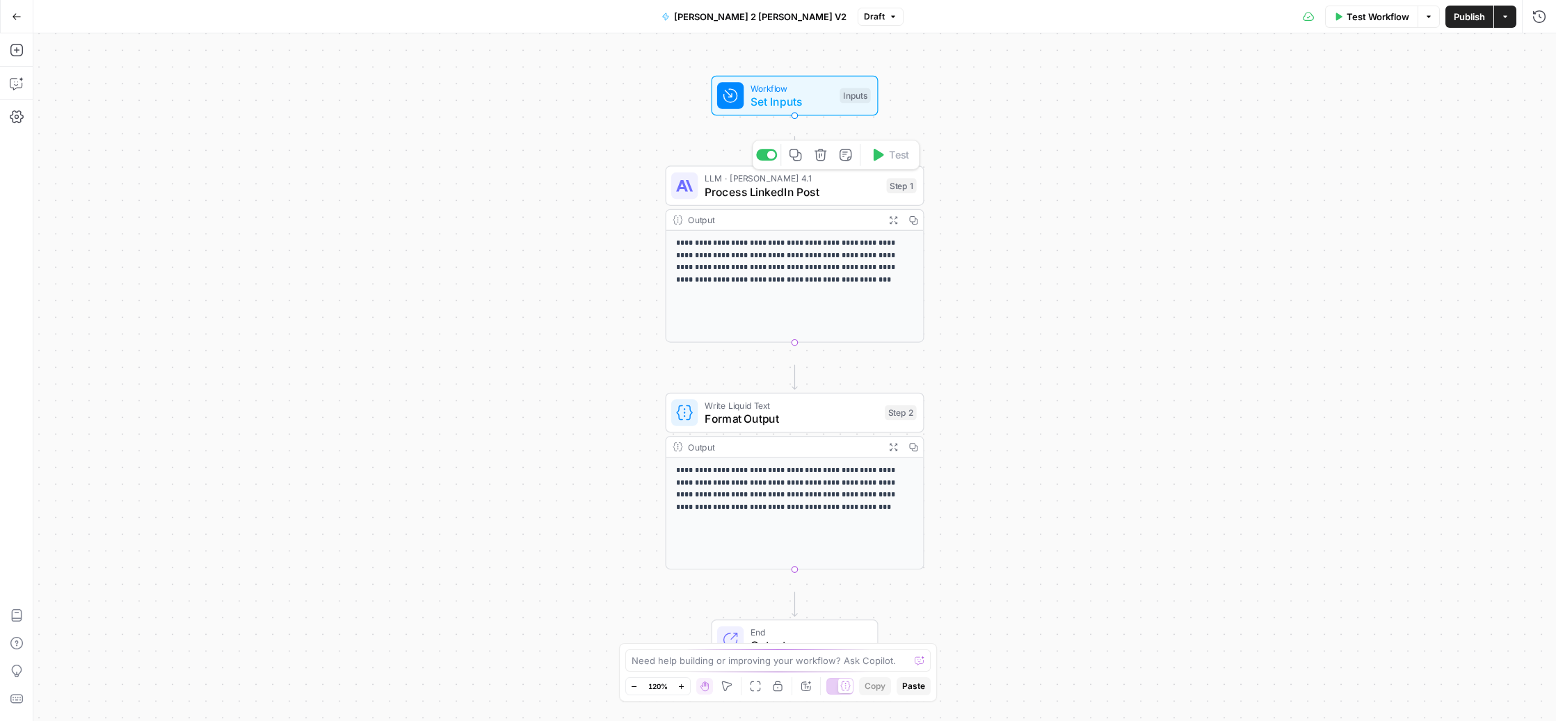
click at [772, 200] on span "Process LinkedIn Post" at bounding box center [792, 192] width 175 height 17
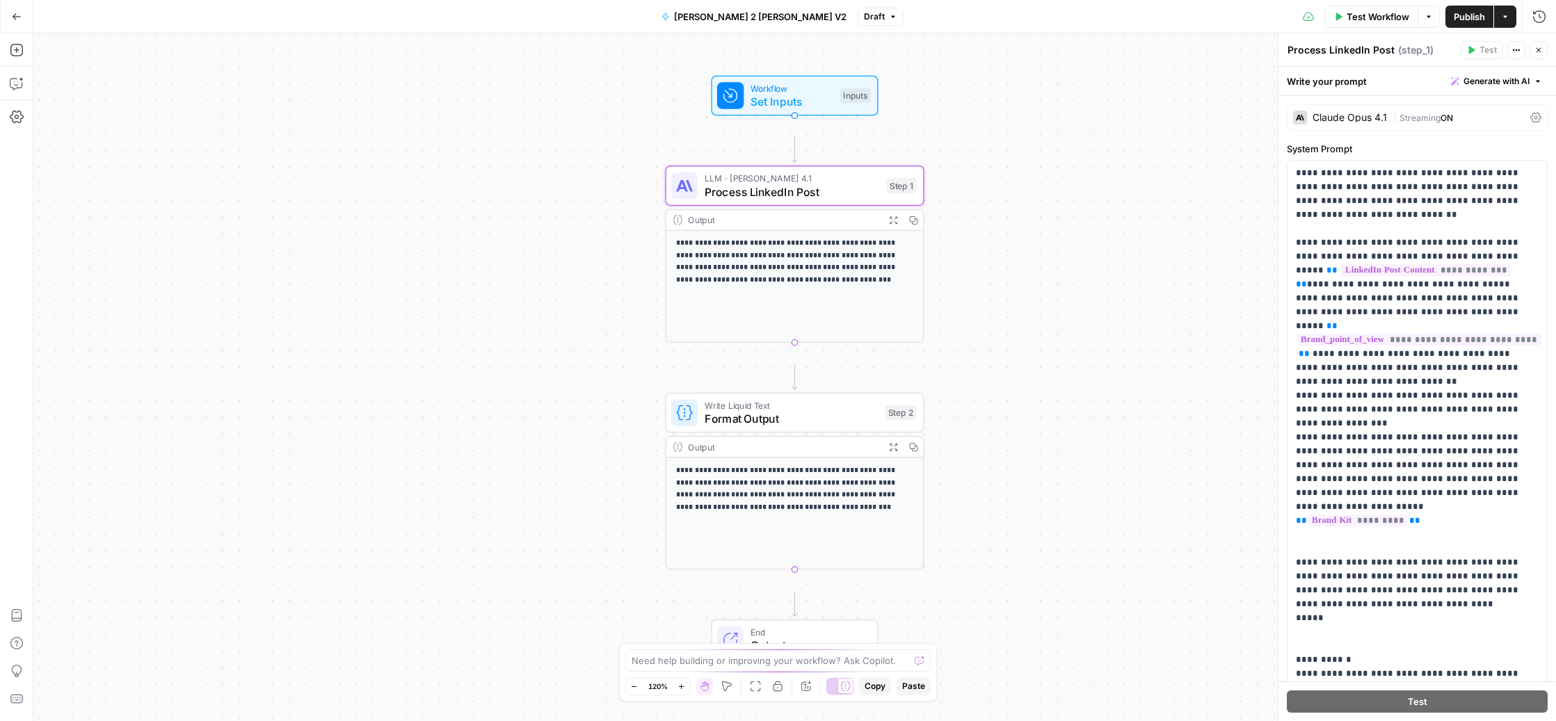
click at [1381, 122] on div "Claude Opus 4.1" at bounding box center [1350, 118] width 74 height 10
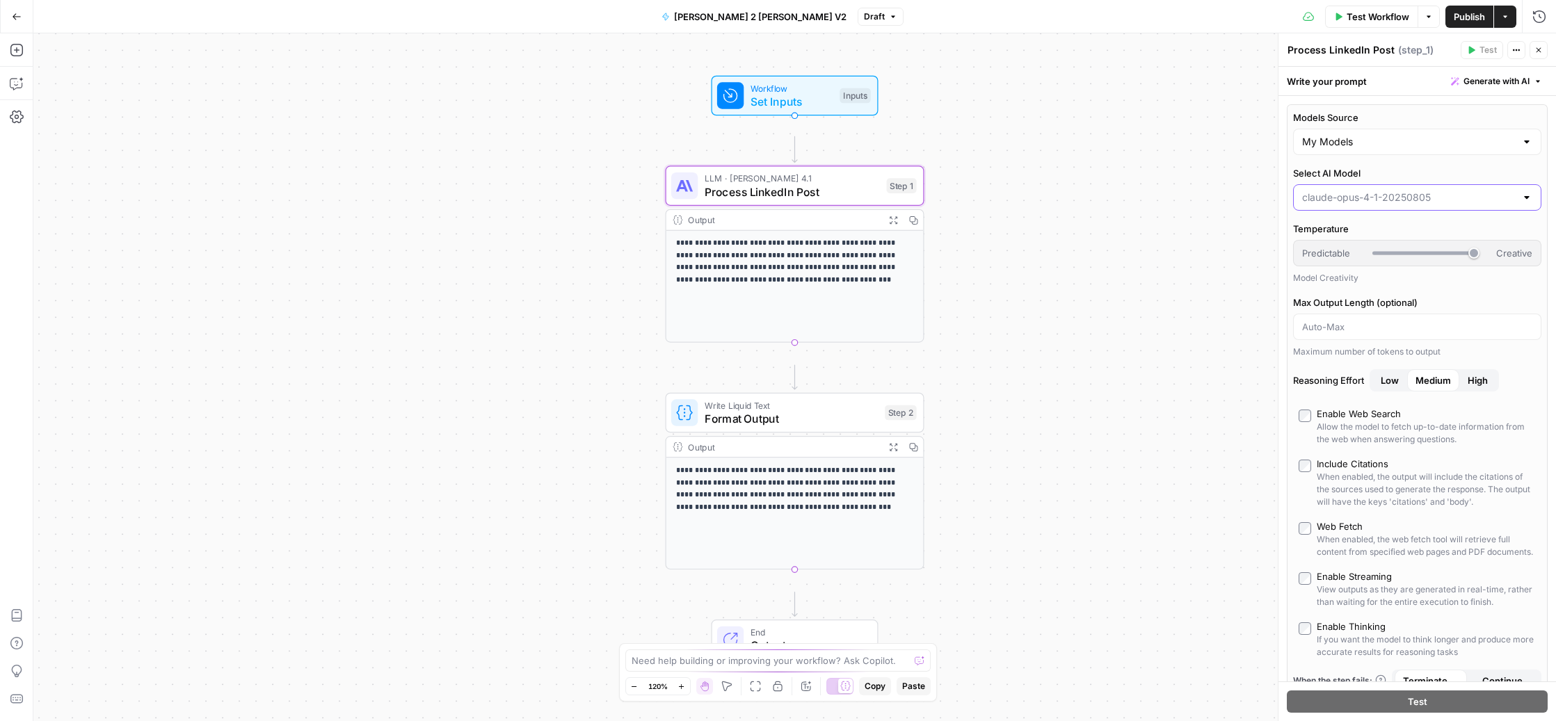
click at [1390, 205] on input "Select AI Model" at bounding box center [1409, 198] width 214 height 14
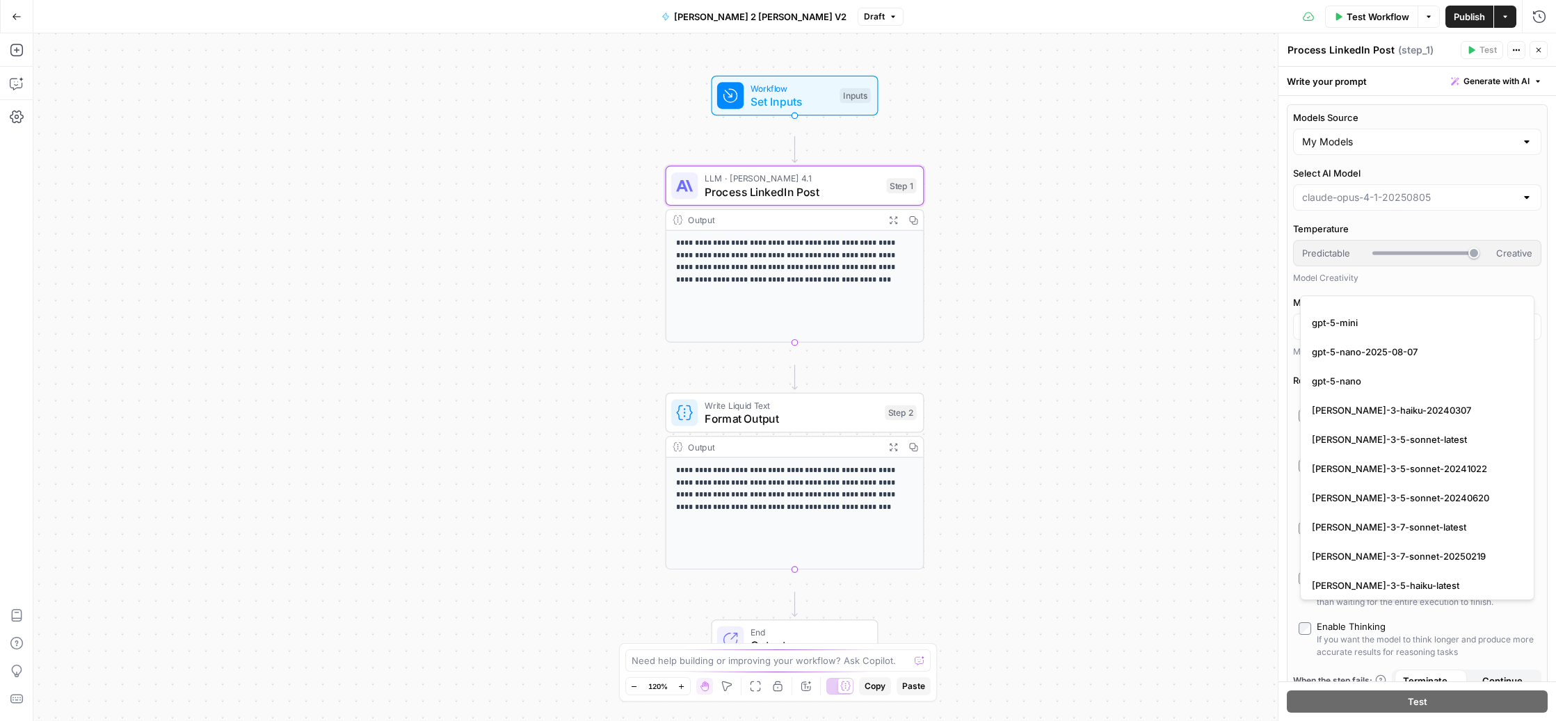
scroll to position [2425, 0]
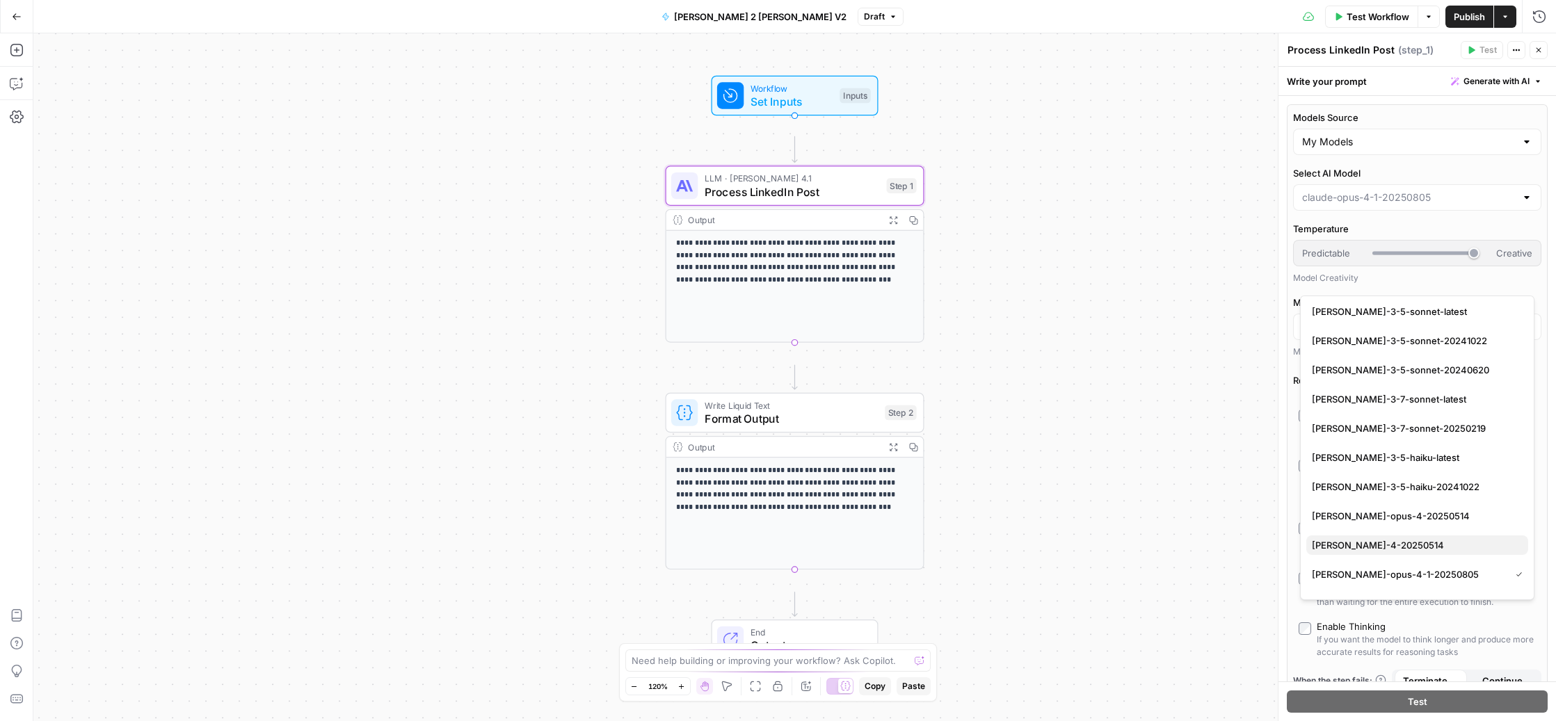
click at [1410, 550] on span "[PERSON_NAME]-4-20250514" at bounding box center [1414, 545] width 205 height 14
type input "[PERSON_NAME]-4-20250514"
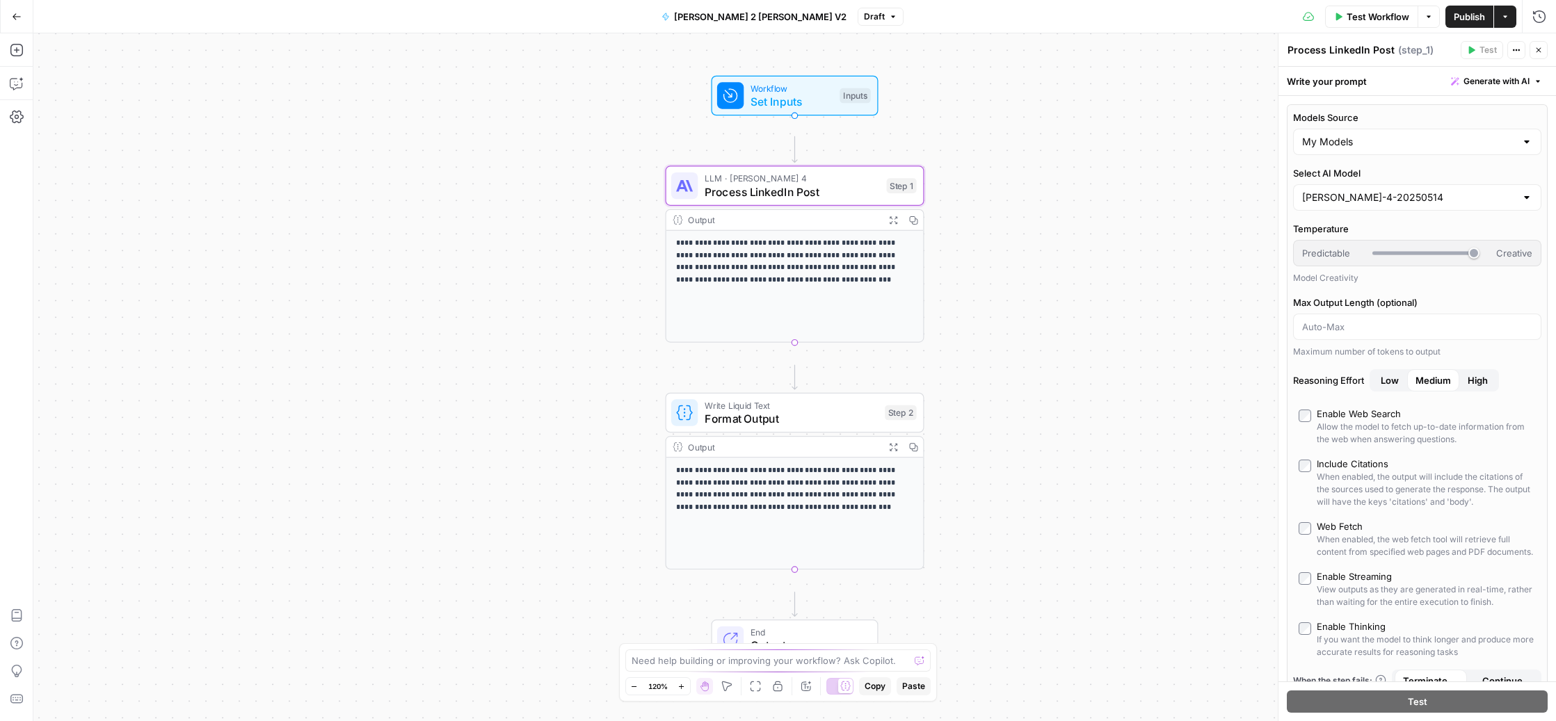
click at [1454, 19] on span "Publish" at bounding box center [1469, 17] width 31 height 14
click at [1144, 316] on div "**********" at bounding box center [794, 377] width 1523 height 688
